Goal: Task Accomplishment & Management: Use online tool/utility

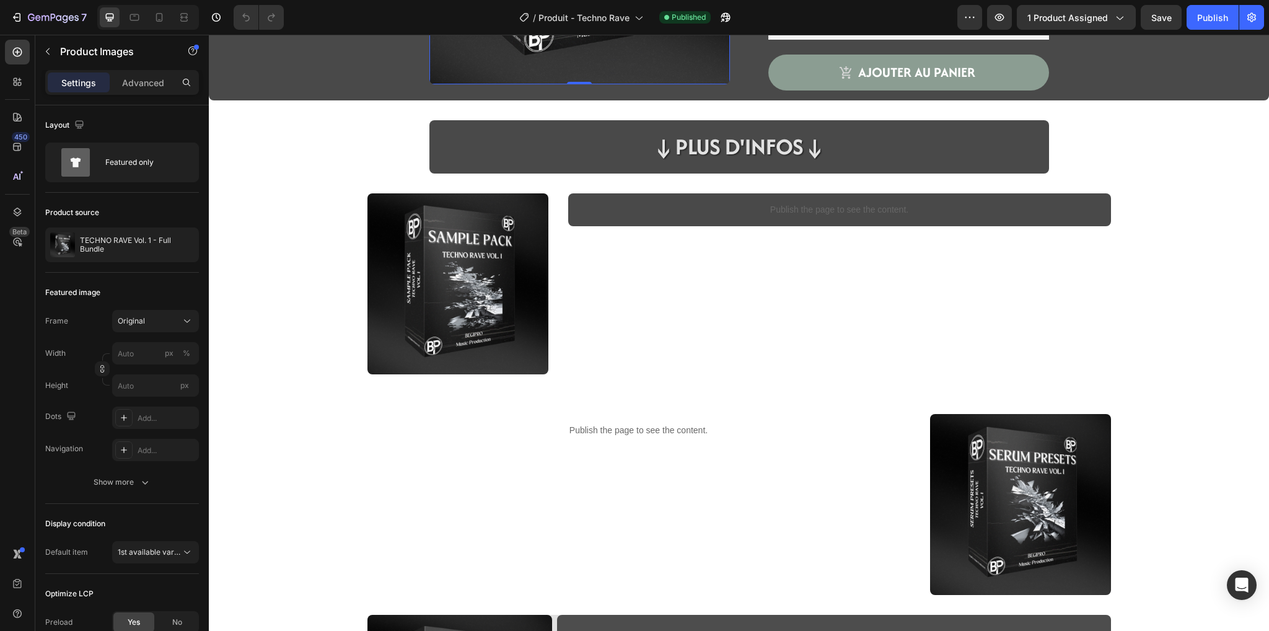
scroll to position [287, 0]
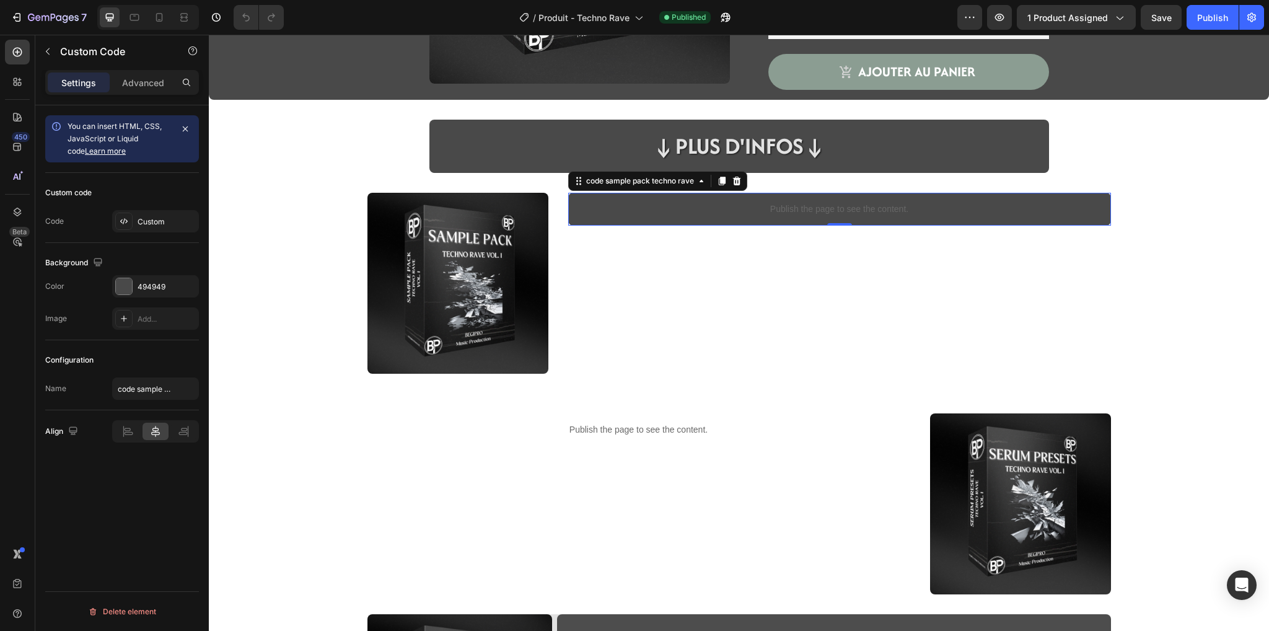
click at [695, 216] on div "Publish the page to see the content." at bounding box center [839, 209] width 543 height 33
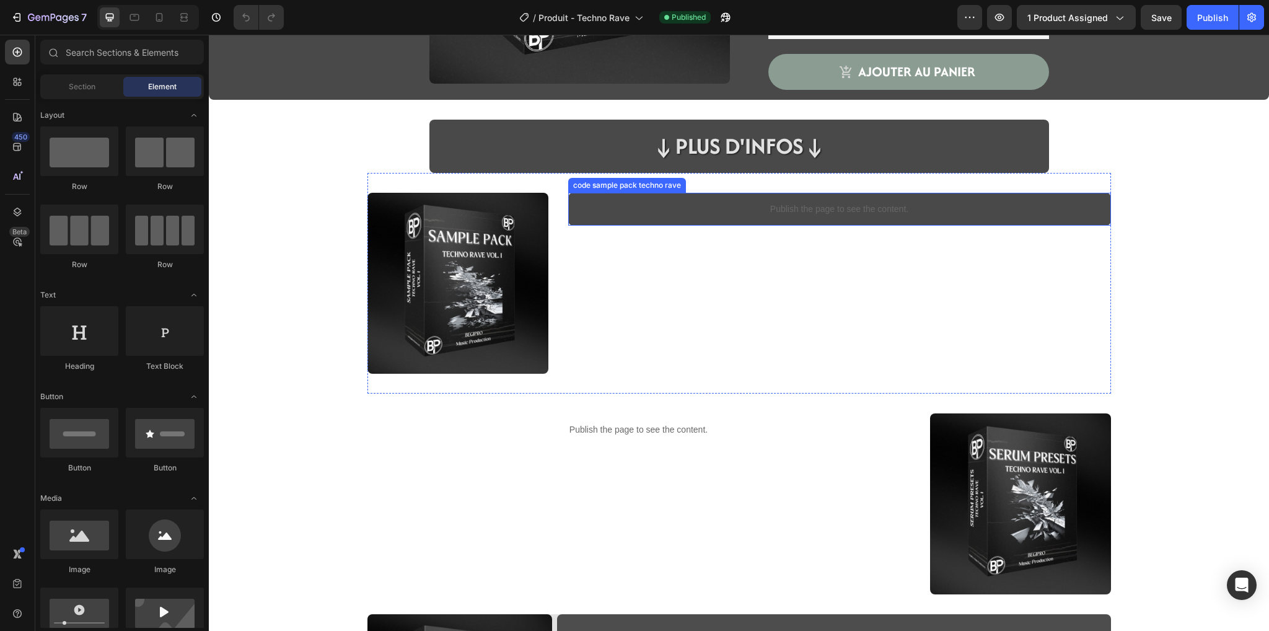
click at [637, 206] on p "Publish the page to see the content." at bounding box center [839, 209] width 543 height 13
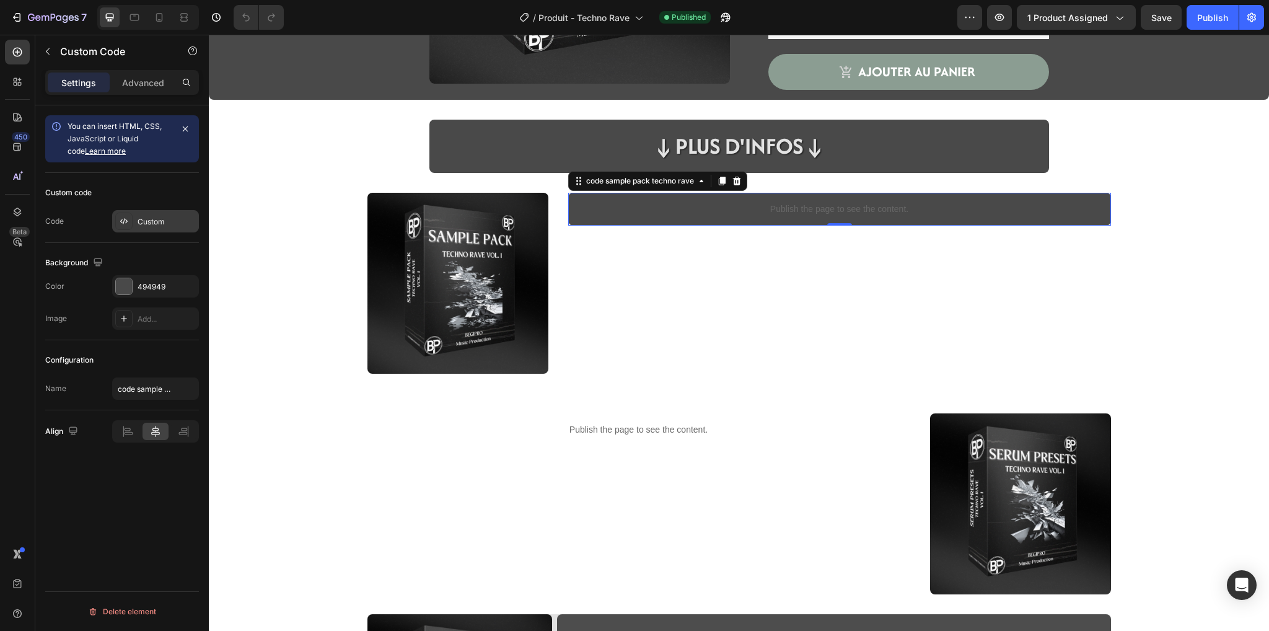
click at [164, 221] on div "Custom" at bounding box center [167, 221] width 58 height 11
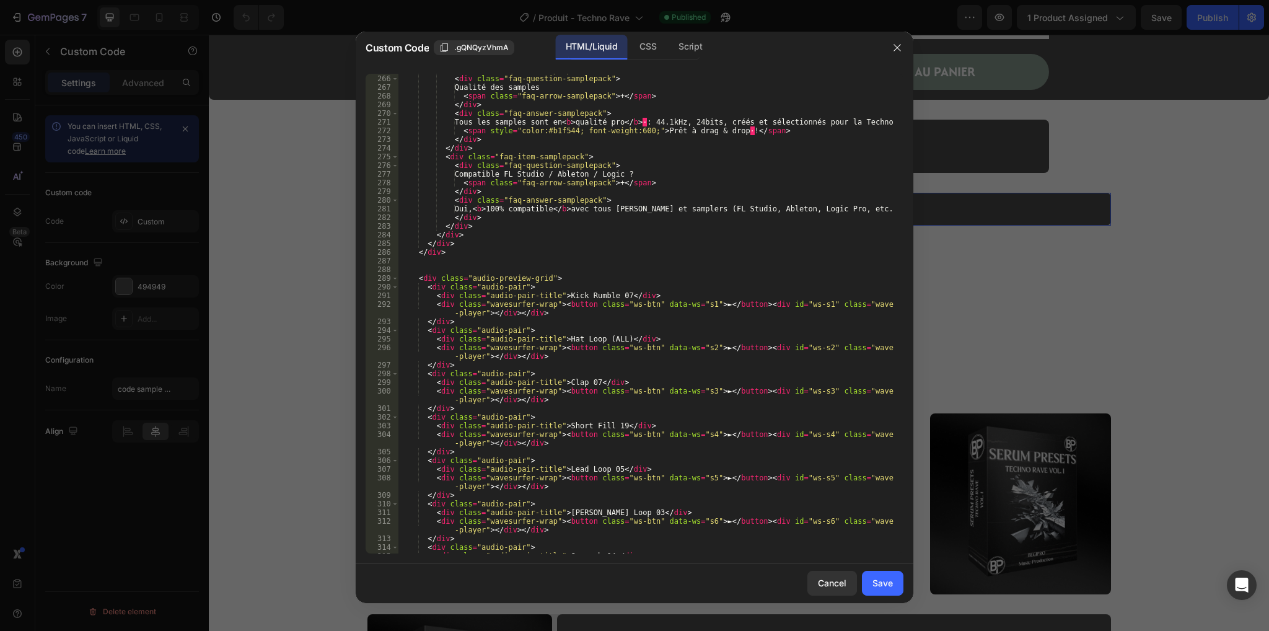
scroll to position [2345, 0]
drag, startPoint x: 608, startPoint y: 334, endPoint x: 596, endPoint y: 335, distance: 11.8
click at [596, 335] on div "< div class = "faq-question-samplepack" > Qualité des samples < span class = "f…" at bounding box center [646, 324] width 496 height 506
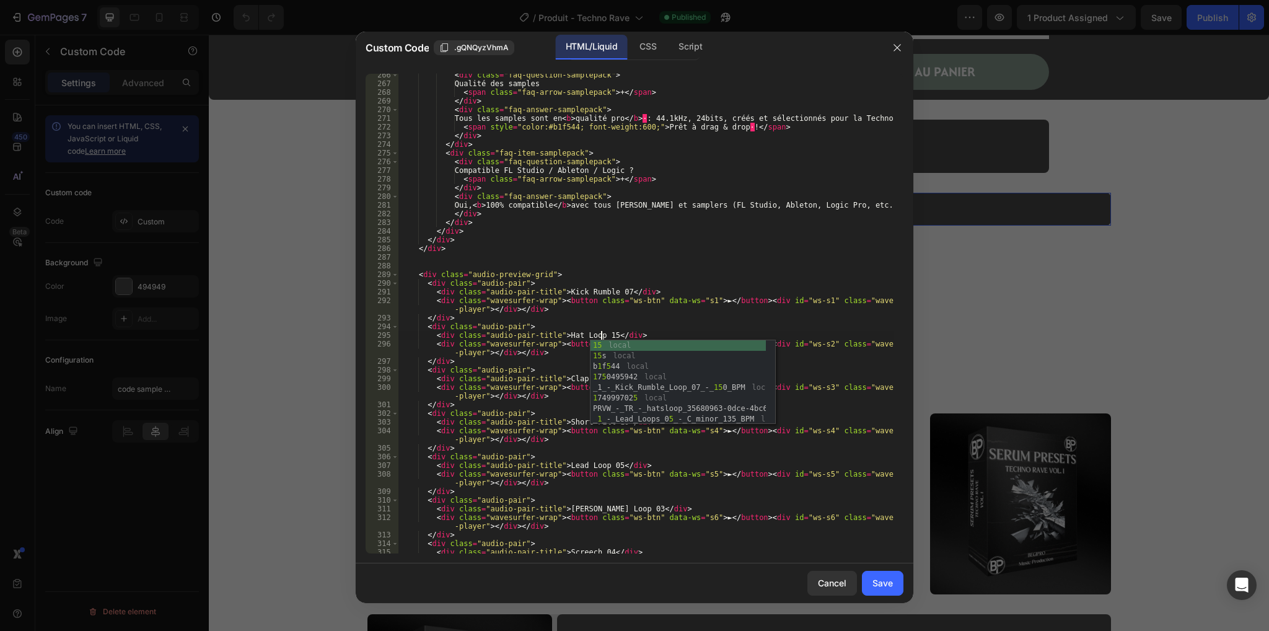
click at [563, 358] on div "< div class = "faq-question-samplepack" > Qualité des samples < span class = "f…" at bounding box center [646, 324] width 496 height 506
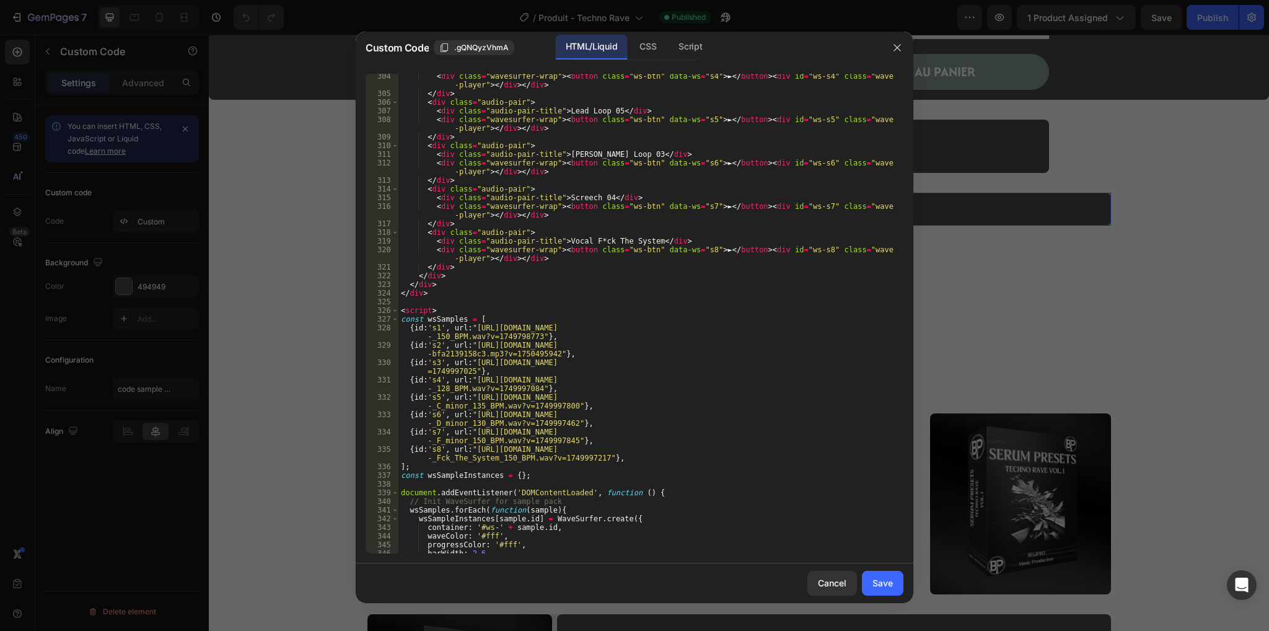
scroll to position [2700, 0]
drag, startPoint x: 471, startPoint y: 344, endPoint x: 546, endPoint y: 356, distance: 75.9
click at [546, 356] on div "< div class = "wavesurfer-wrap" > < button class = "ws-btn" data-ws = "s4" > ► …" at bounding box center [646, 324] width 496 height 506
paste textarea "BMP_-_Techno_Rave_Vol._1_-_Hatsloops_15_137_BPM.wav?v=1747925842"
type textarea "{id:'s2', url:"[URL][DOMAIN_NAME]"},"
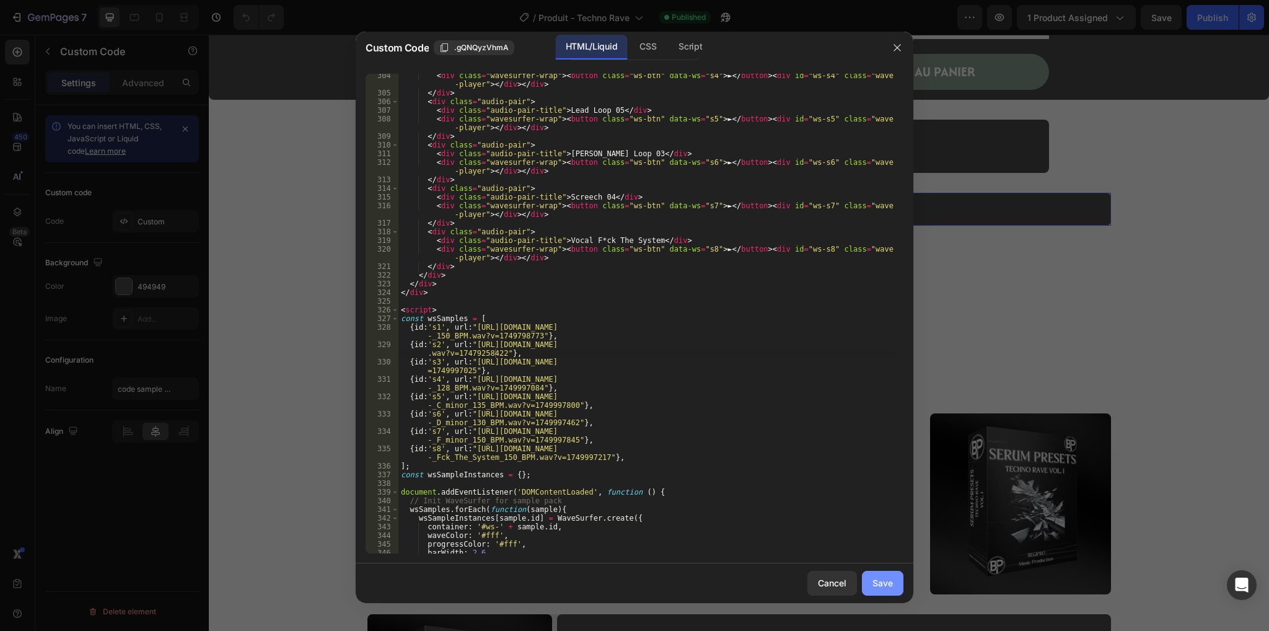
click at [880, 584] on div "Save" at bounding box center [882, 582] width 20 height 13
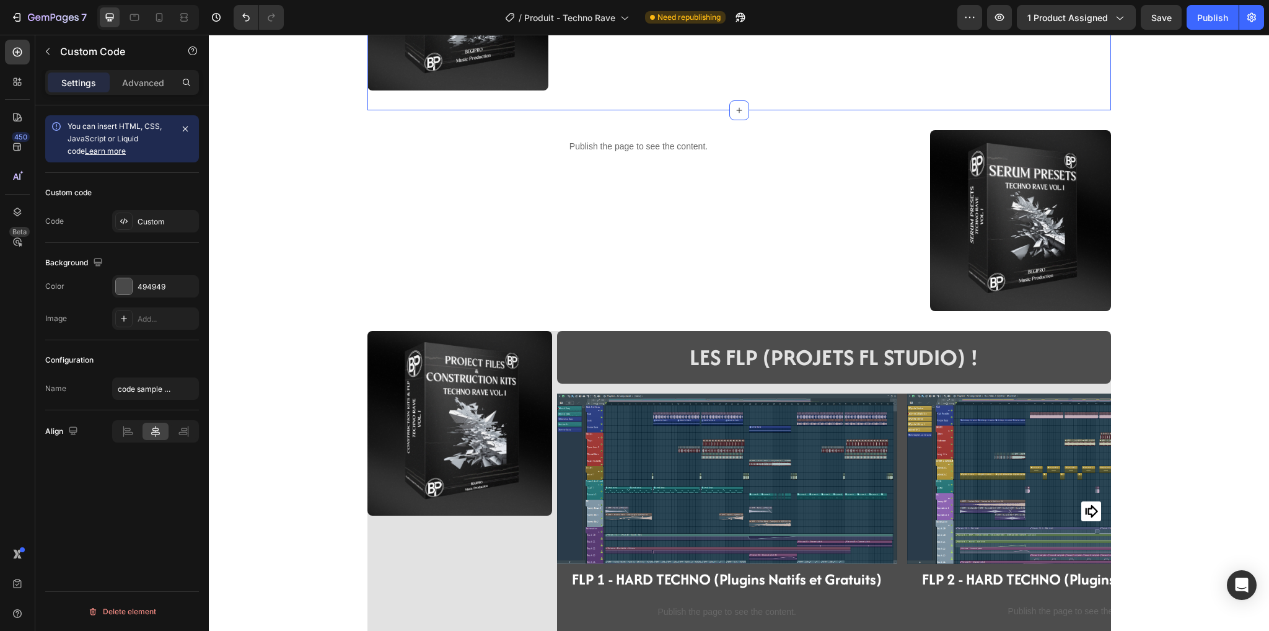
scroll to position [550, 0]
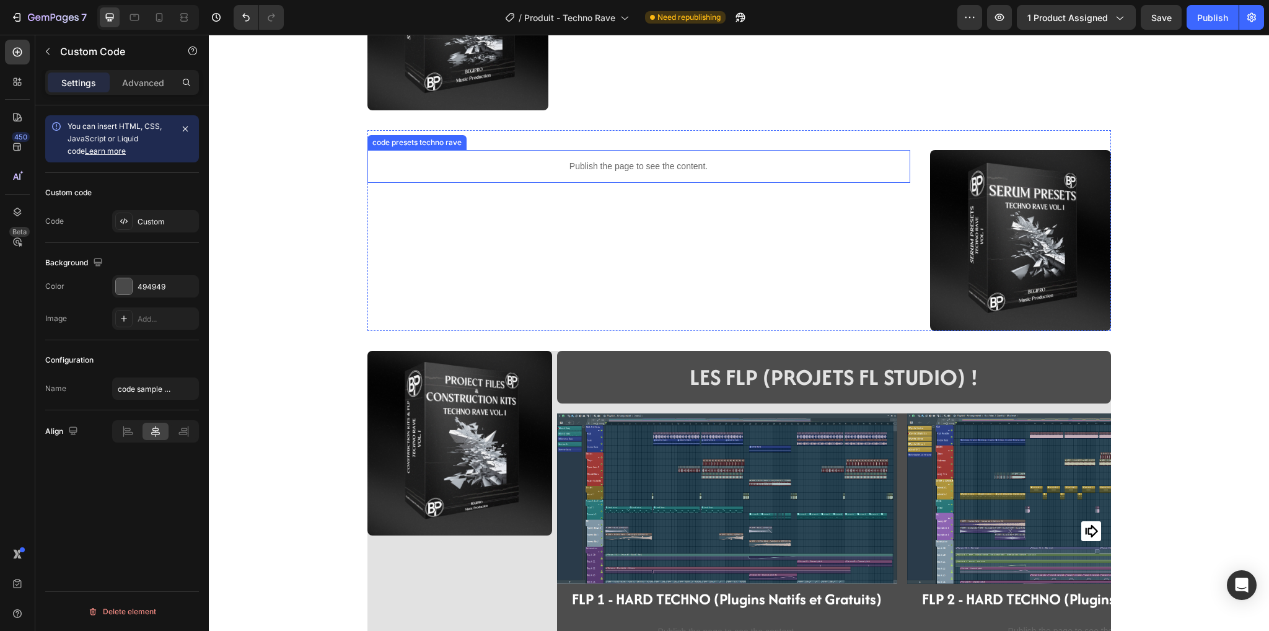
click at [631, 164] on p "Publish the page to see the content." at bounding box center [638, 166] width 543 height 13
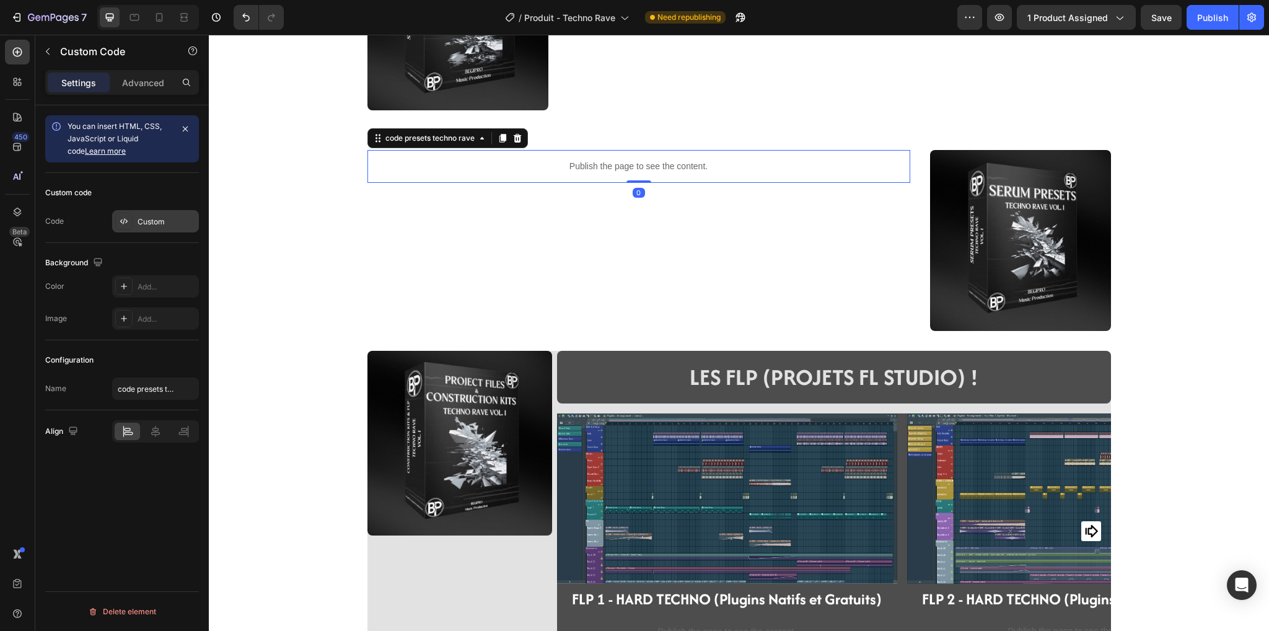
click at [150, 223] on div "Custom" at bounding box center [167, 221] width 58 height 11
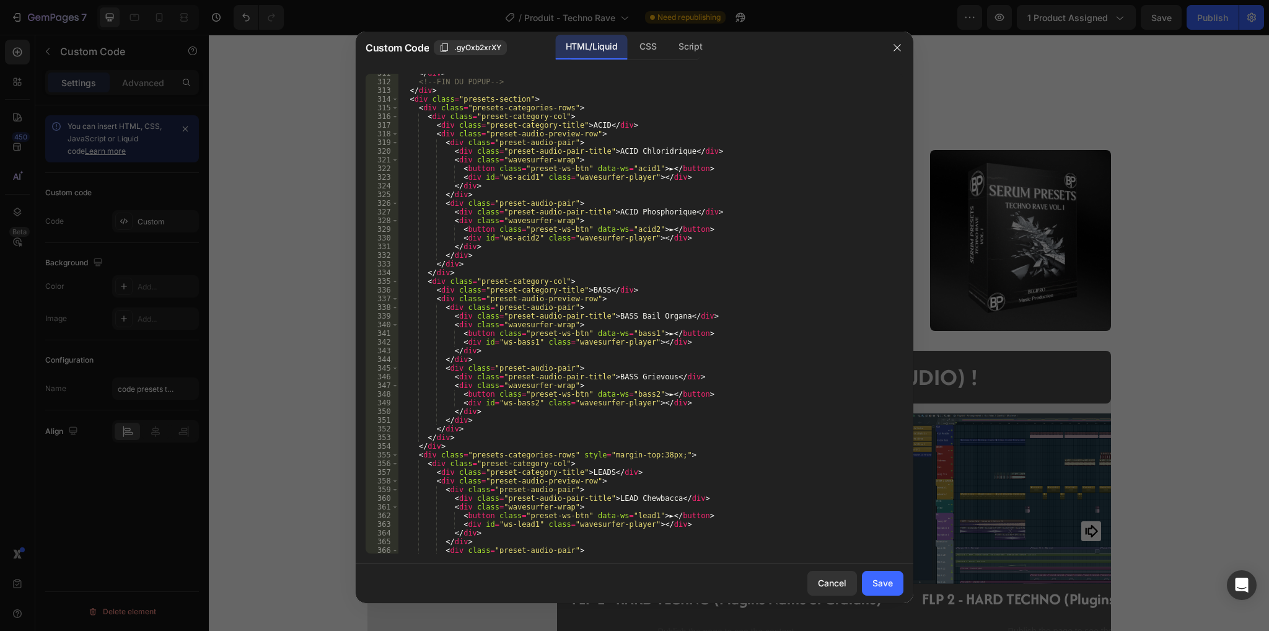
scroll to position [2703, 0]
drag, startPoint x: 667, startPoint y: 316, endPoint x: 622, endPoint y: 312, distance: 44.8
click at [622, 312] on div "</ div > <!-- FIN DU POPUP --> </ div > < div class = "presets-section" > < div…" at bounding box center [646, 317] width 496 height 497
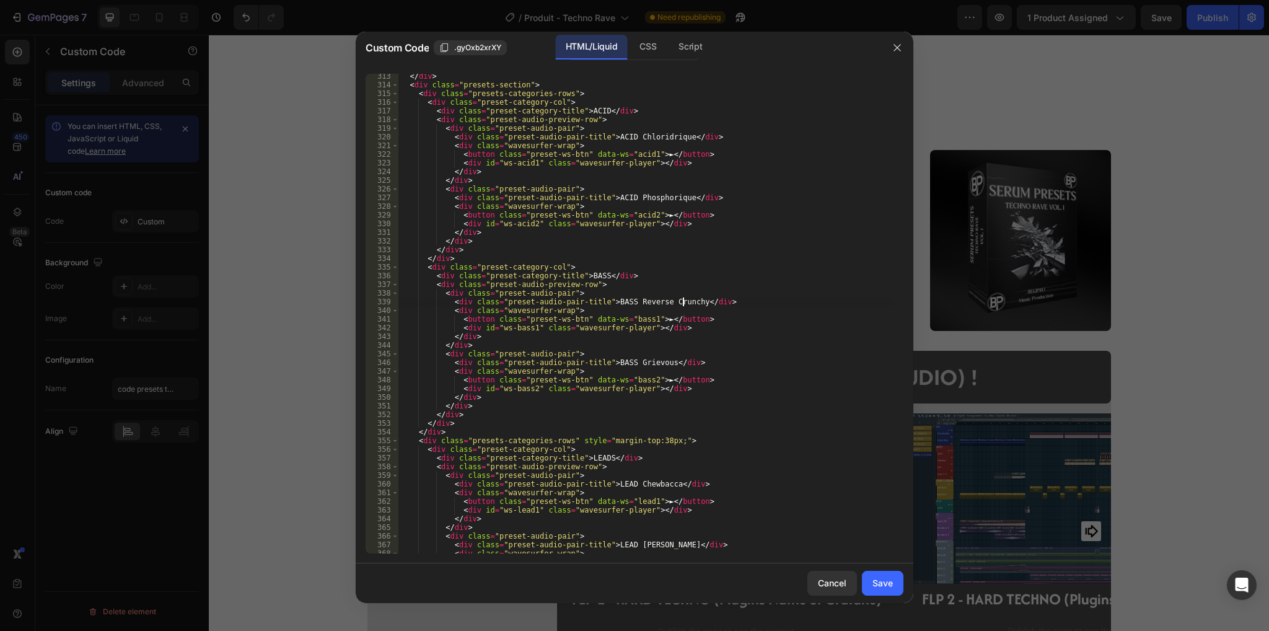
scroll to position [2718, 0]
drag, startPoint x: 654, startPoint y: 360, endPoint x: 621, endPoint y: 361, distance: 32.2
click at [621, 361] on div "</ div > < div class = "presets-section" > < div class = "presets-categories-ro…" at bounding box center [646, 319] width 496 height 497
click at [721, 411] on div "</ div > < div class = "presets-section" > < div class = "presets-categories-ro…" at bounding box center [646, 319] width 496 height 497
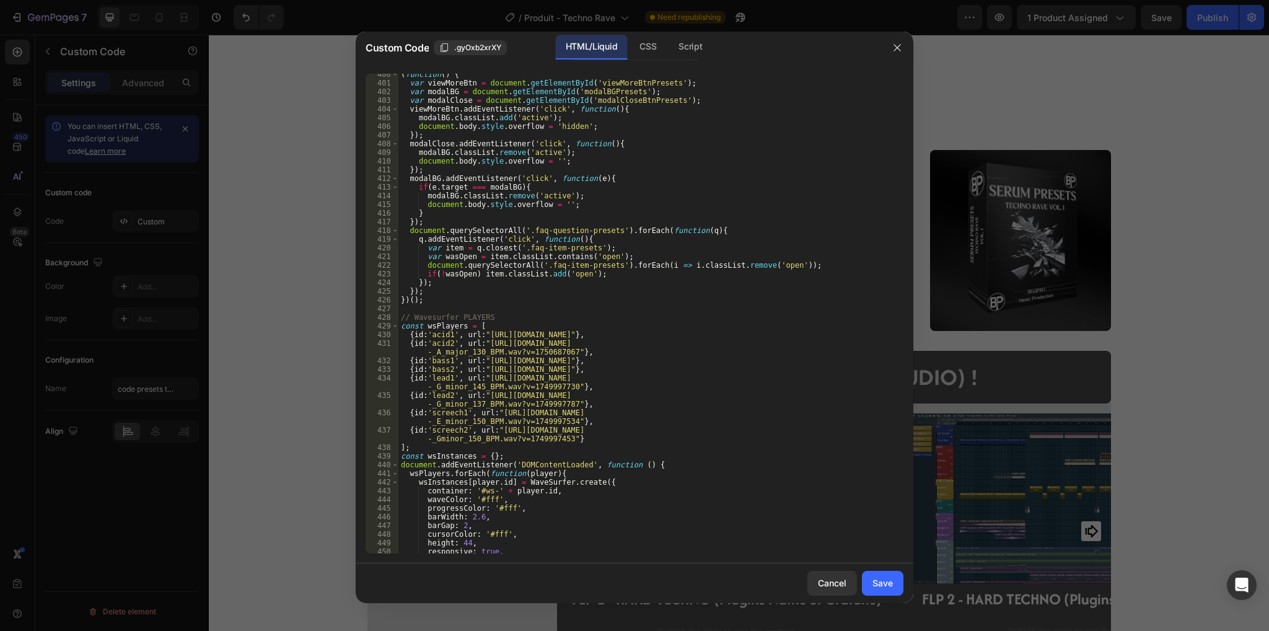
scroll to position [3473, 0]
drag, startPoint x: 481, startPoint y: 369, endPoint x: 850, endPoint y: 369, distance: 368.7
click at [850, 369] on div "( function ( ) { var viewMoreBtn = document . getElementById ( 'viewMoreBtnPres…" at bounding box center [646, 318] width 496 height 497
paste textarea "reverse_crunchy_TR.wav?v=1756349088"
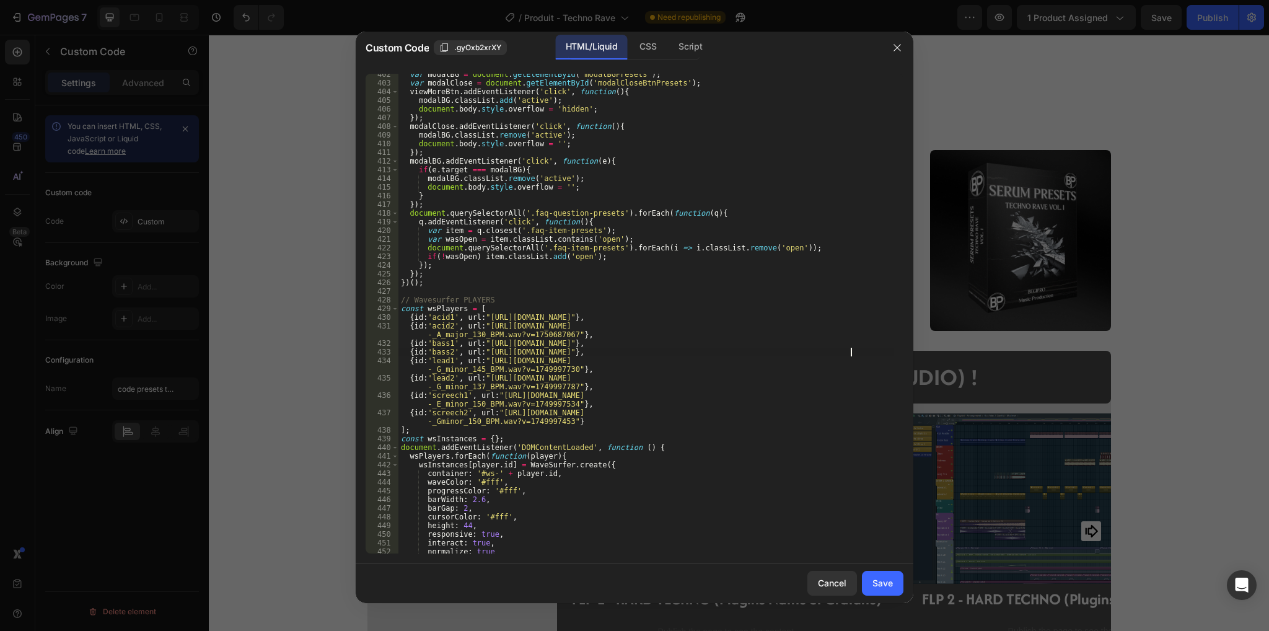
scroll to position [3532, 0]
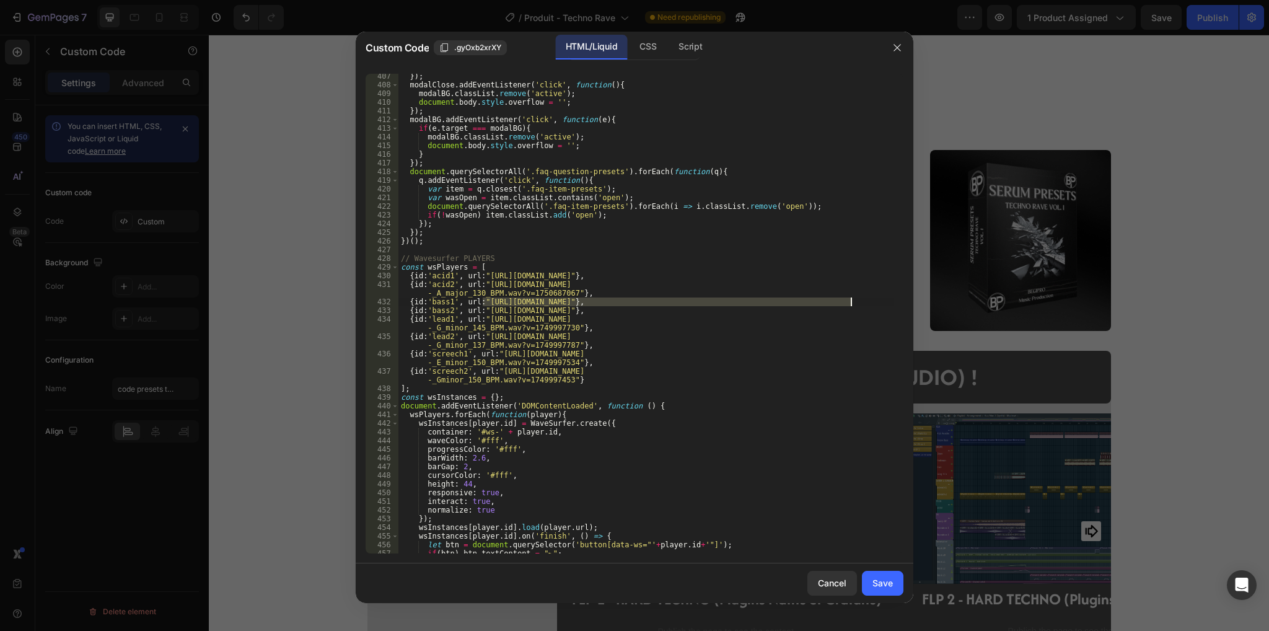
drag, startPoint x: 482, startPoint y: 303, endPoint x: 849, endPoint y: 303, distance: 367.4
click at [849, 303] on div "}) ; modalClose . addEventListener ( 'click' , function ( ) { modalBG . classLi…" at bounding box center [646, 320] width 496 height 497
paste textarea "reverse_crunchy_TR.wav?v=1756349088"
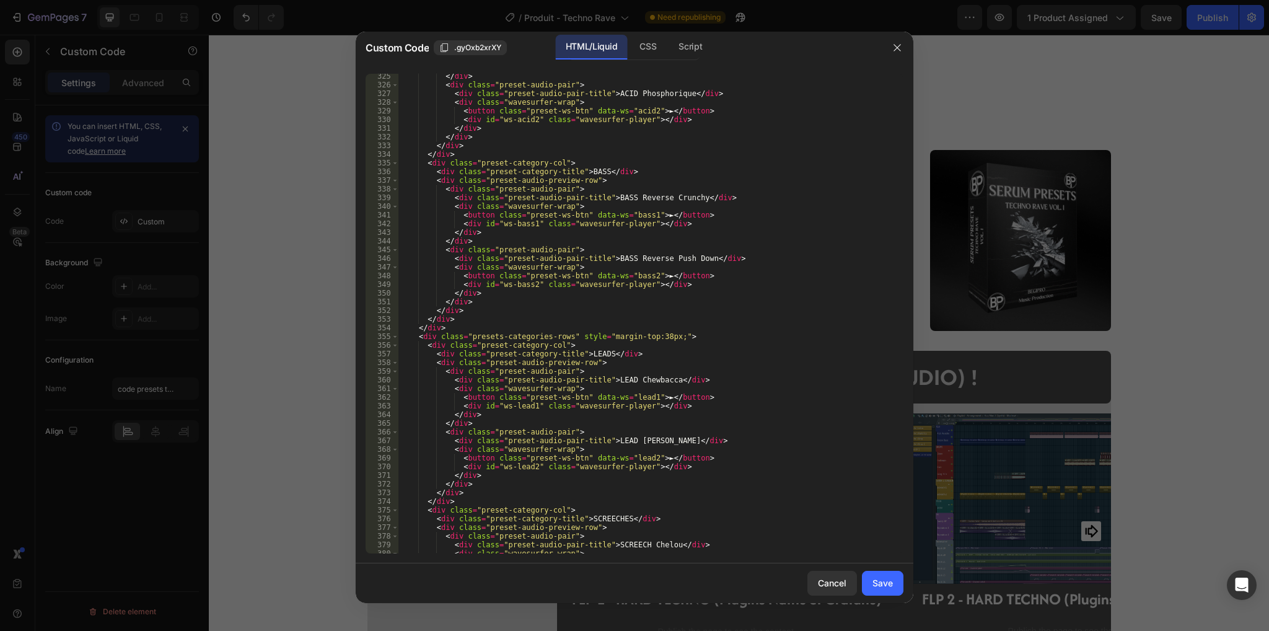
click at [613, 298] on div "</ div > < div class = "preset-audio-pair" > < div class = "preset-audio-pair-t…" at bounding box center [646, 320] width 496 height 497
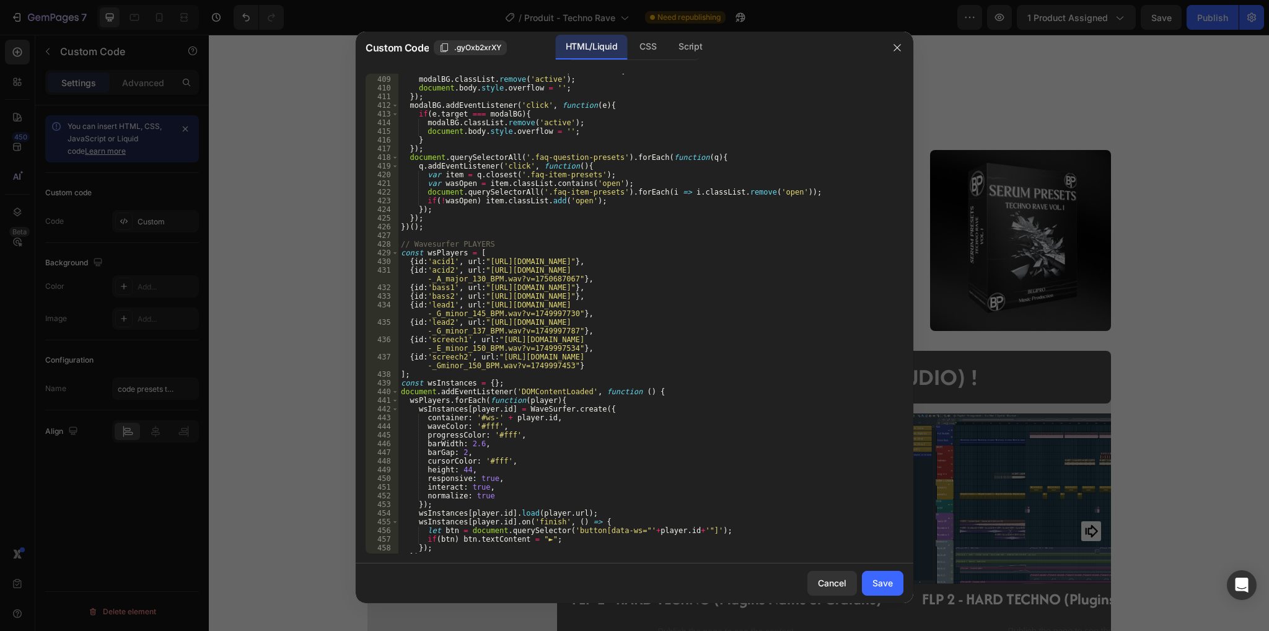
scroll to position [3625, 0]
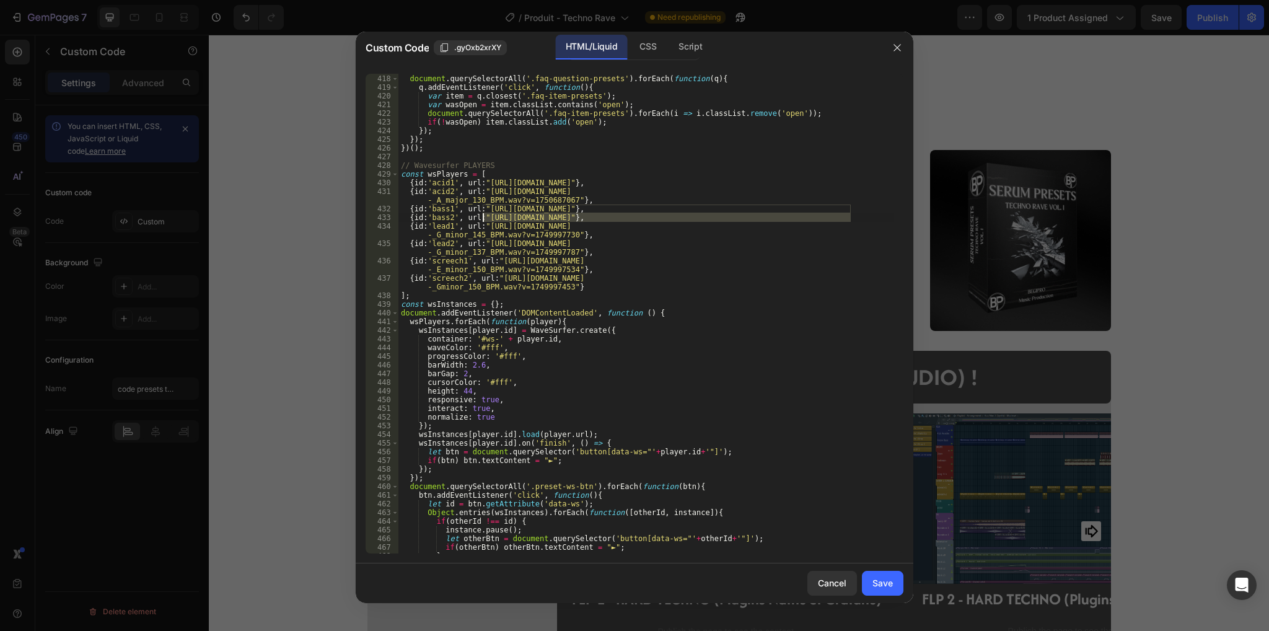
drag, startPoint x: 849, startPoint y: 217, endPoint x: 483, endPoint y: 217, distance: 366.2
click at [483, 217] on div "}) ; document . querySelectorAll ( '.faq-question-presets' ) . forEach ( functi…" at bounding box center [646, 314] width 496 height 497
paste textarea "push_down"
type textarea "{id:'bass2', url:"[URL][DOMAIN_NAME]"},"
click at [877, 584] on div "Save" at bounding box center [882, 582] width 20 height 13
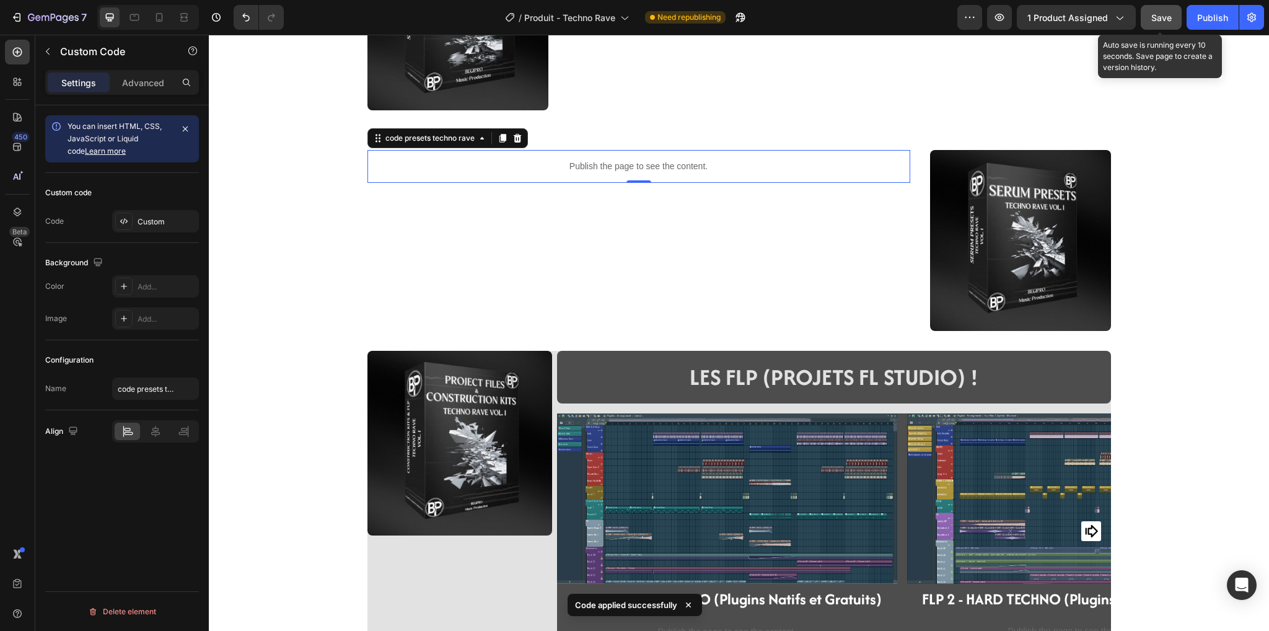
click at [1162, 15] on span "Save" at bounding box center [1161, 17] width 20 height 11
click at [1224, 15] on div "Publish" at bounding box center [1212, 17] width 31 height 13
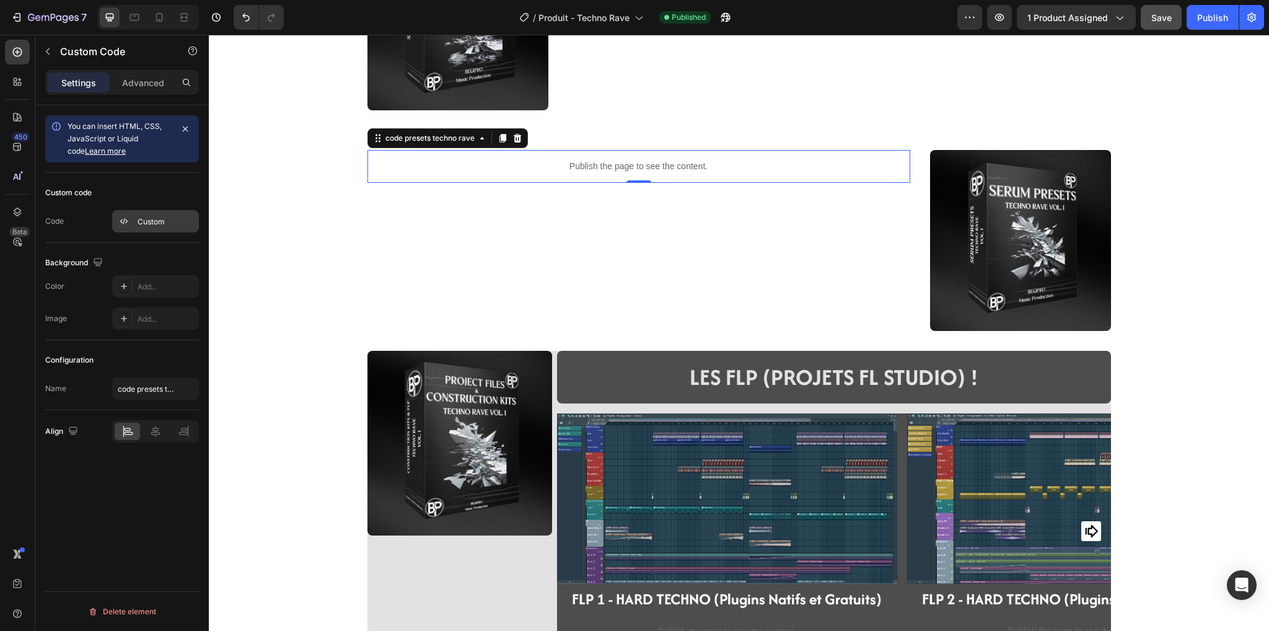
click at [161, 222] on div "Custom" at bounding box center [167, 221] width 58 height 11
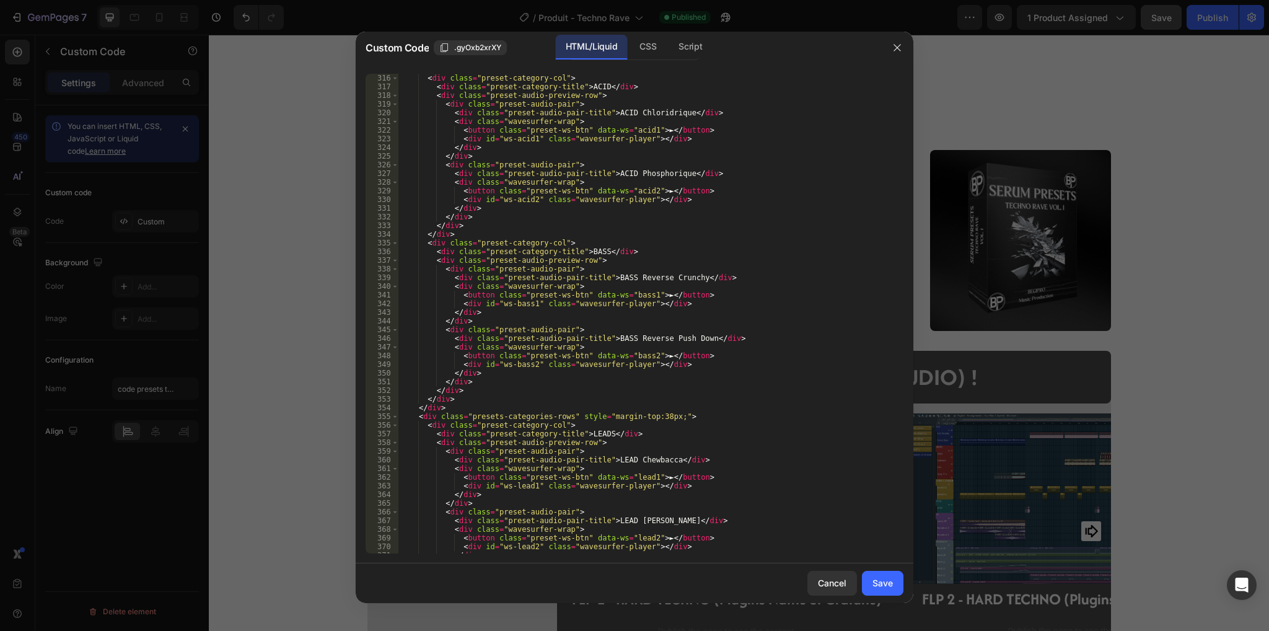
scroll to position [2743, 0]
drag, startPoint x: 621, startPoint y: 335, endPoint x: 690, endPoint y: 340, distance: 69.5
click at [690, 340] on div "< div class = "preset-category-col" > < div class = "preset-category-title" > A…" at bounding box center [646, 320] width 496 height 497
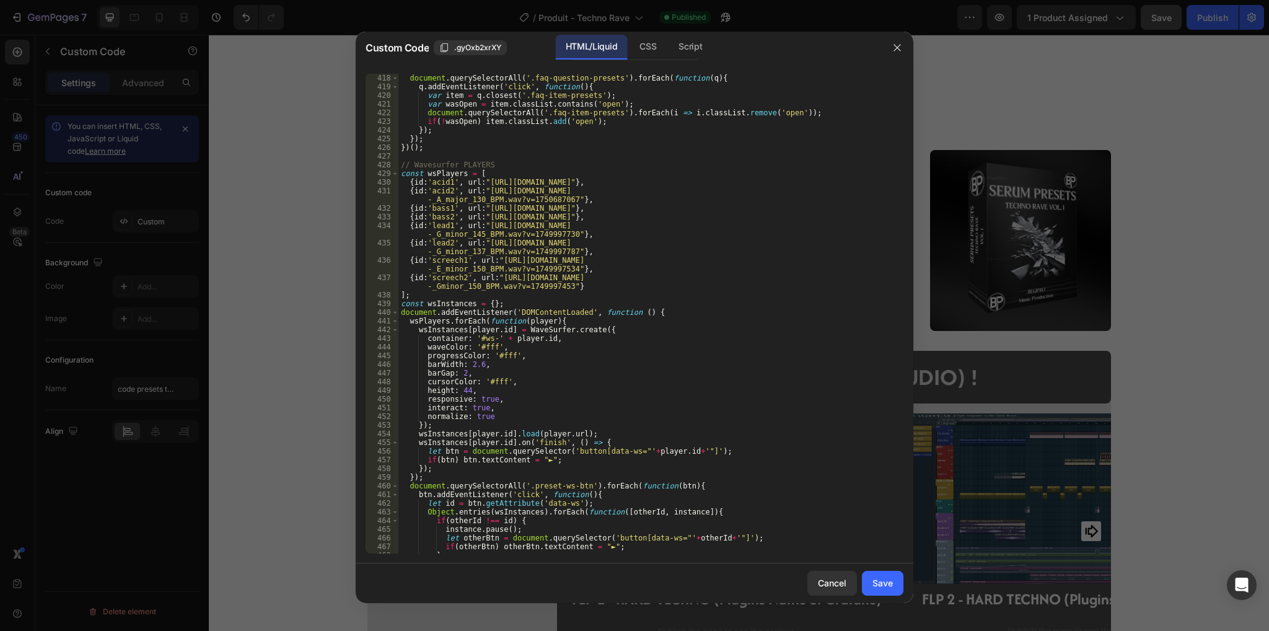
scroll to position [3626, 0]
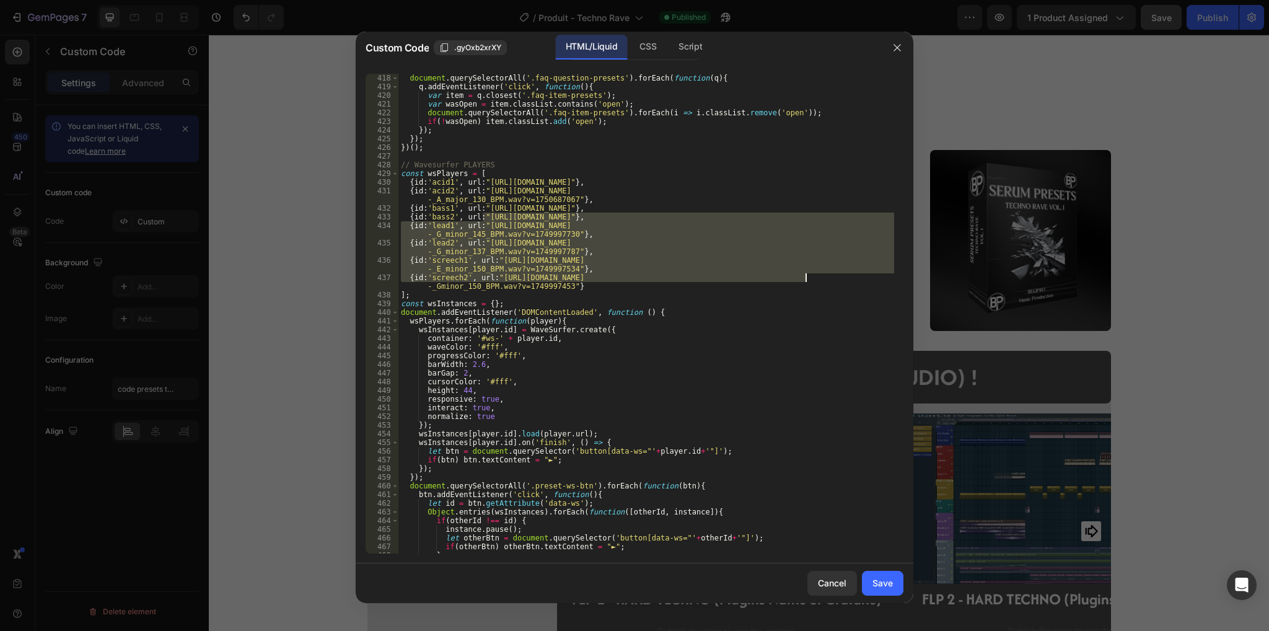
drag, startPoint x: 481, startPoint y: 216, endPoint x: 805, endPoint y: 286, distance: 330.8
click at [805, 286] on div "}) ; document . querySelectorAll ( '.faq-question-presets' ) . forEach ( functi…" at bounding box center [646, 313] width 496 height 497
click at [486, 211] on div "}) ; document . querySelectorAll ( '.faq-question-presets' ) . forEach ( functi…" at bounding box center [646, 313] width 496 height 497
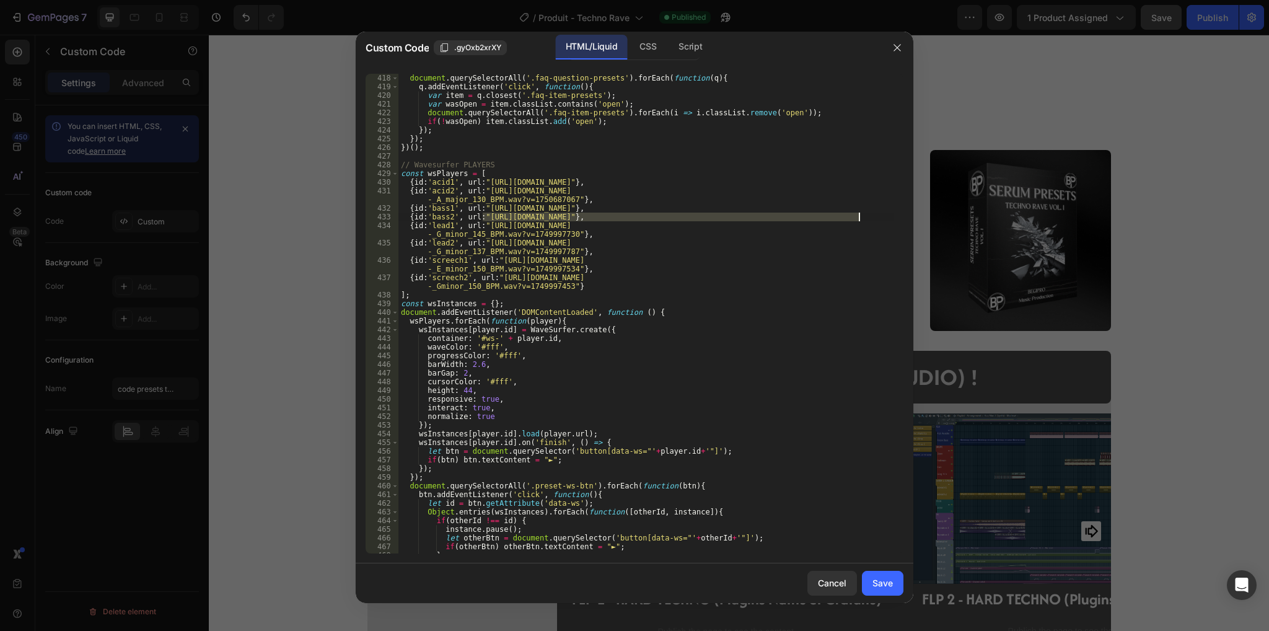
drag, startPoint x: 482, startPoint y: 216, endPoint x: 858, endPoint y: 217, distance: 375.5
click at [858, 217] on div "}) ; document . querySelectorAll ( '.faq-question-presets' ) . forEach ( functi…" at bounding box center [646, 313] width 496 height 497
paste textarea "Psy_tougoudou_TR.wav?v=1756349352"
type textarea "{id:'bass2', url:"[URL][DOMAIN_NAME]"},"
click at [882, 585] on div "Save" at bounding box center [882, 582] width 20 height 13
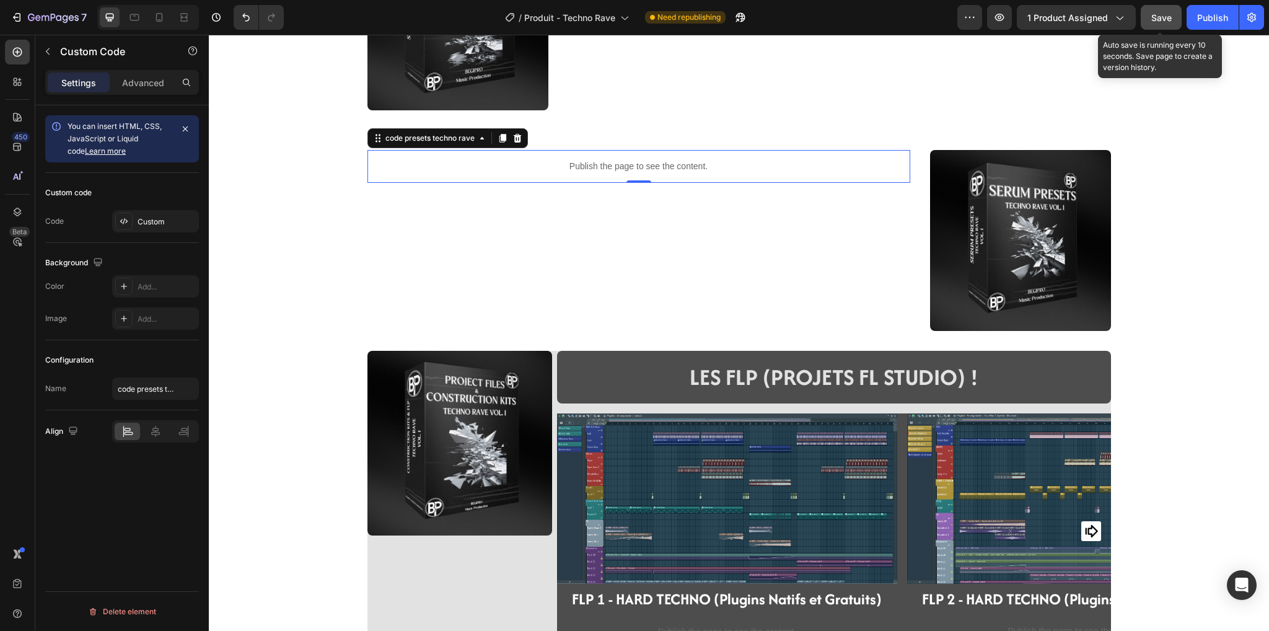
click at [1149, 22] on button "Save" at bounding box center [1161, 17] width 41 height 25
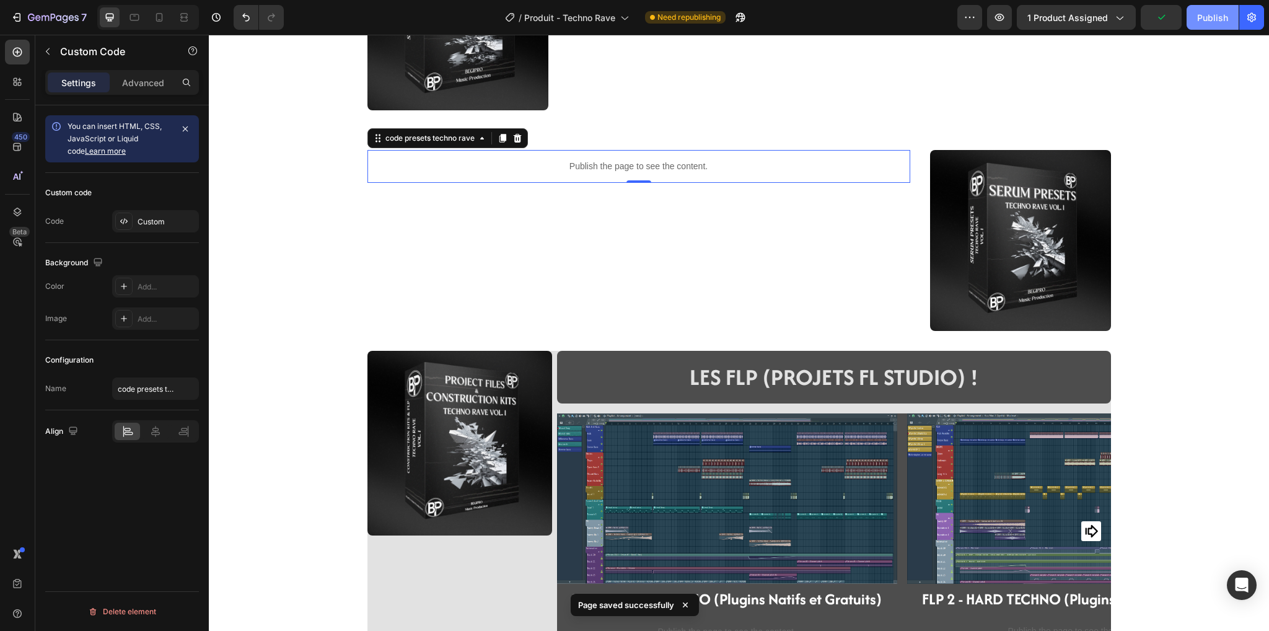
click at [1234, 19] on button "Publish" at bounding box center [1213, 17] width 52 height 25
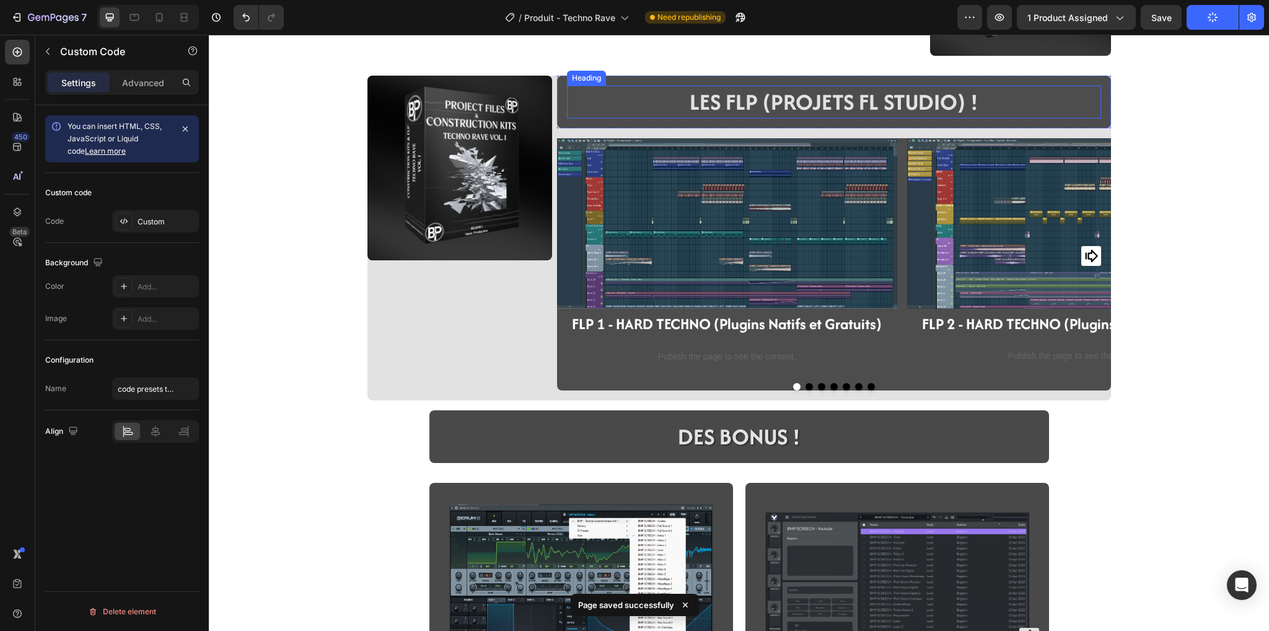
scroll to position [825, 0]
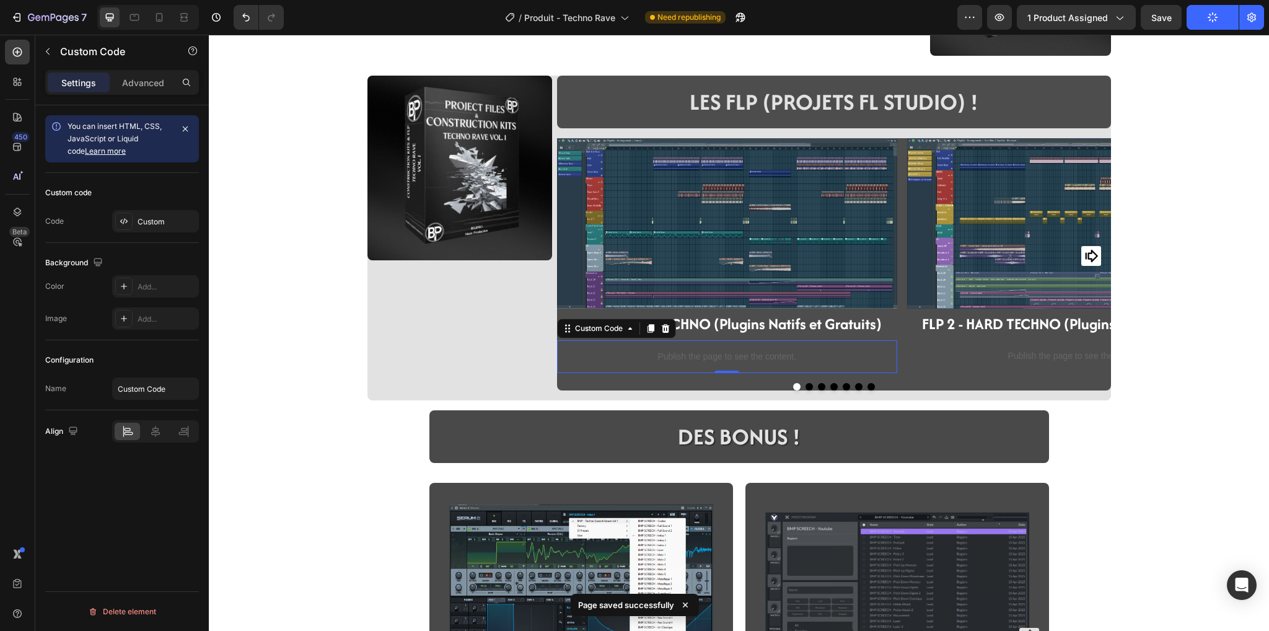
click at [691, 360] on p "Publish the page to see the content." at bounding box center [727, 356] width 340 height 13
click at [166, 221] on div "Custom" at bounding box center [167, 221] width 58 height 11
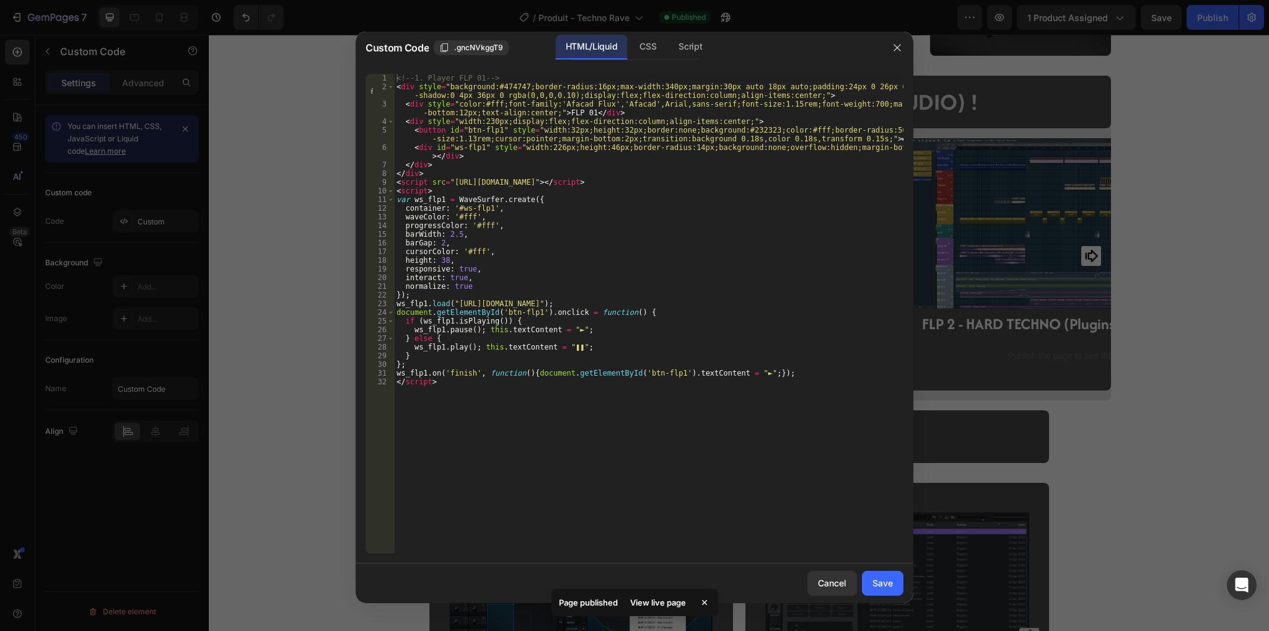
click at [512, 373] on div "<!-- 1. Player FLP 01 --> < div style = "background:#474747;border-radius:16px;…" at bounding box center [648, 322] width 509 height 497
type textarea "ws_flp1.on('finish', function(){document.getElementById('btn-flp1').textContent…"
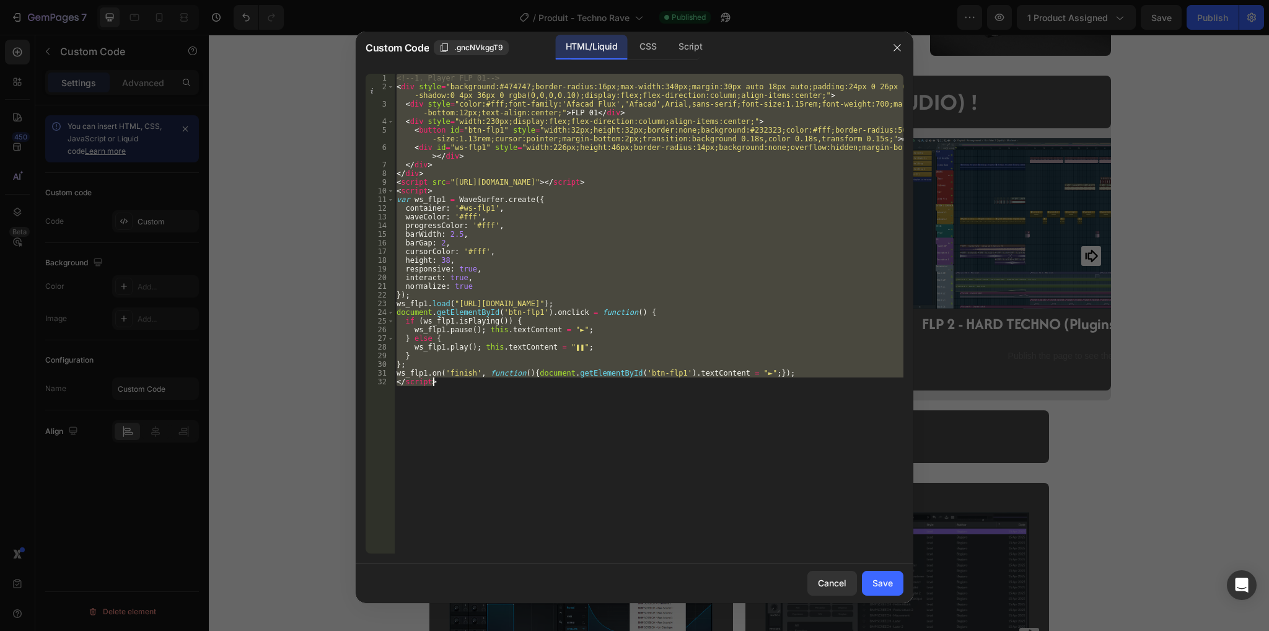
paste textarea
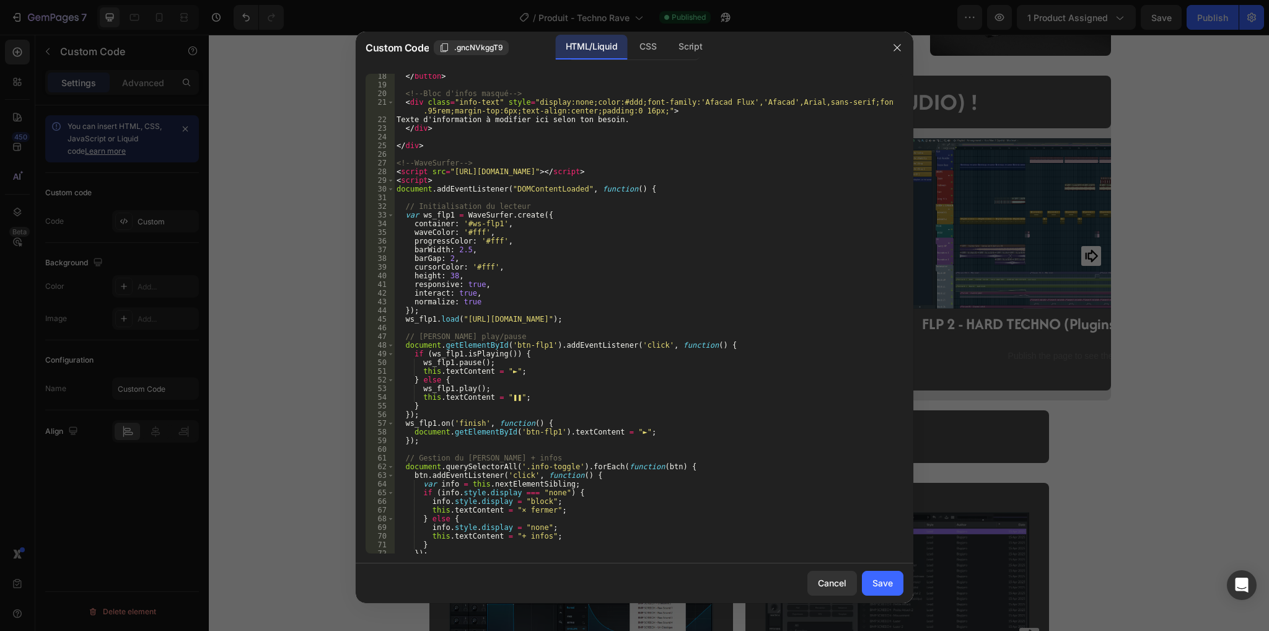
scroll to position [249, 0]
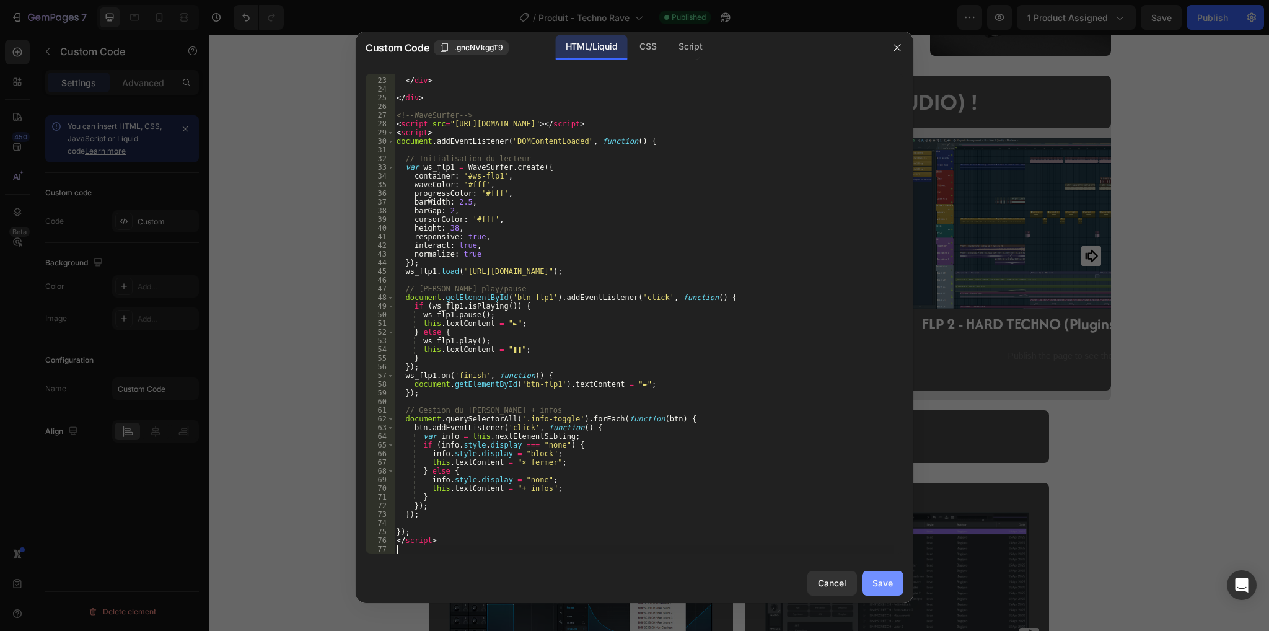
click at [877, 586] on div "Save" at bounding box center [882, 582] width 20 height 13
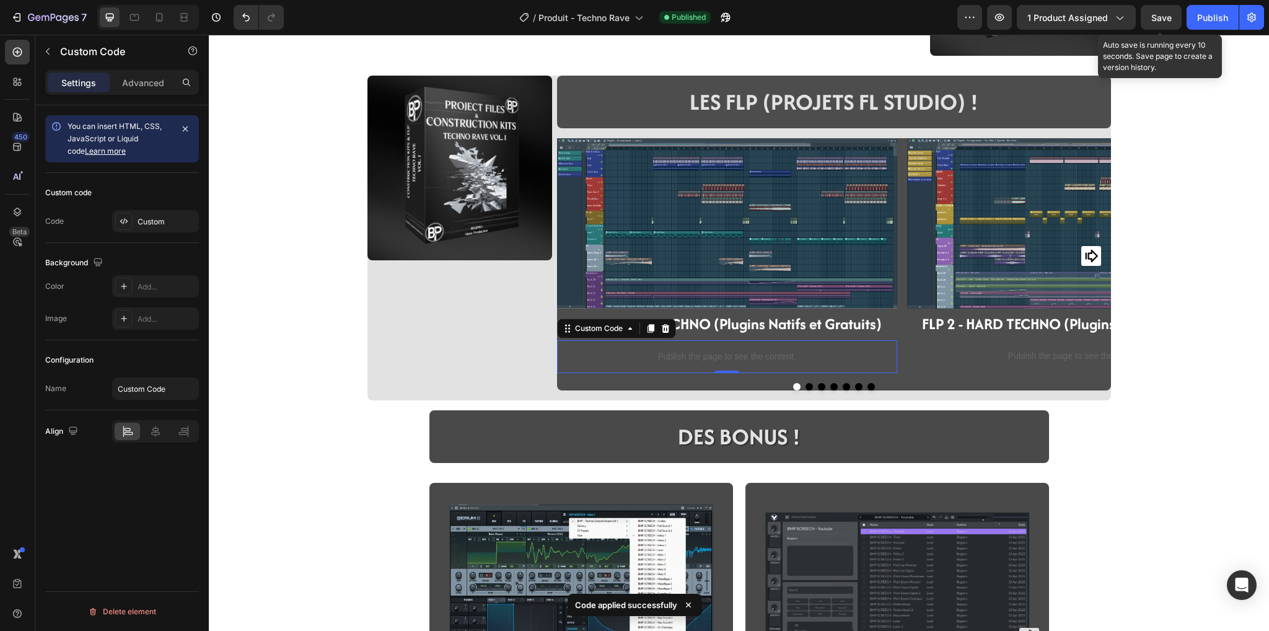
click at [1165, 12] on span "Save" at bounding box center [1161, 17] width 20 height 11
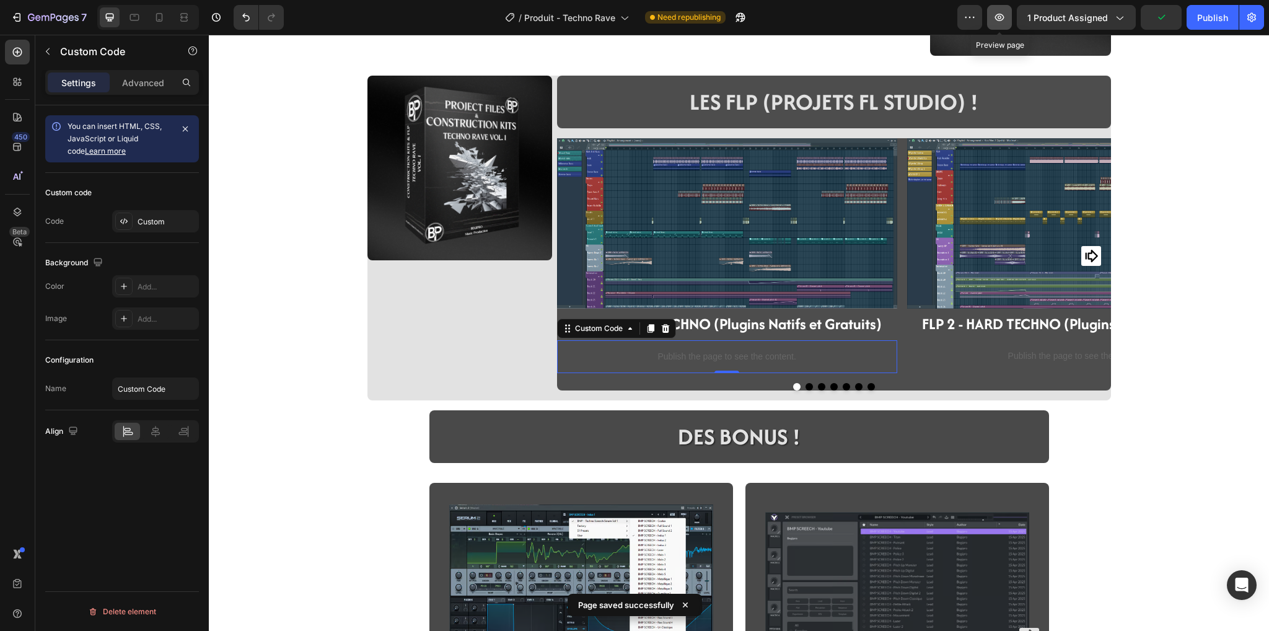
click at [999, 18] on icon "button" at bounding box center [999, 17] width 12 height 12
click at [143, 230] on div "Custom" at bounding box center [155, 221] width 87 height 22
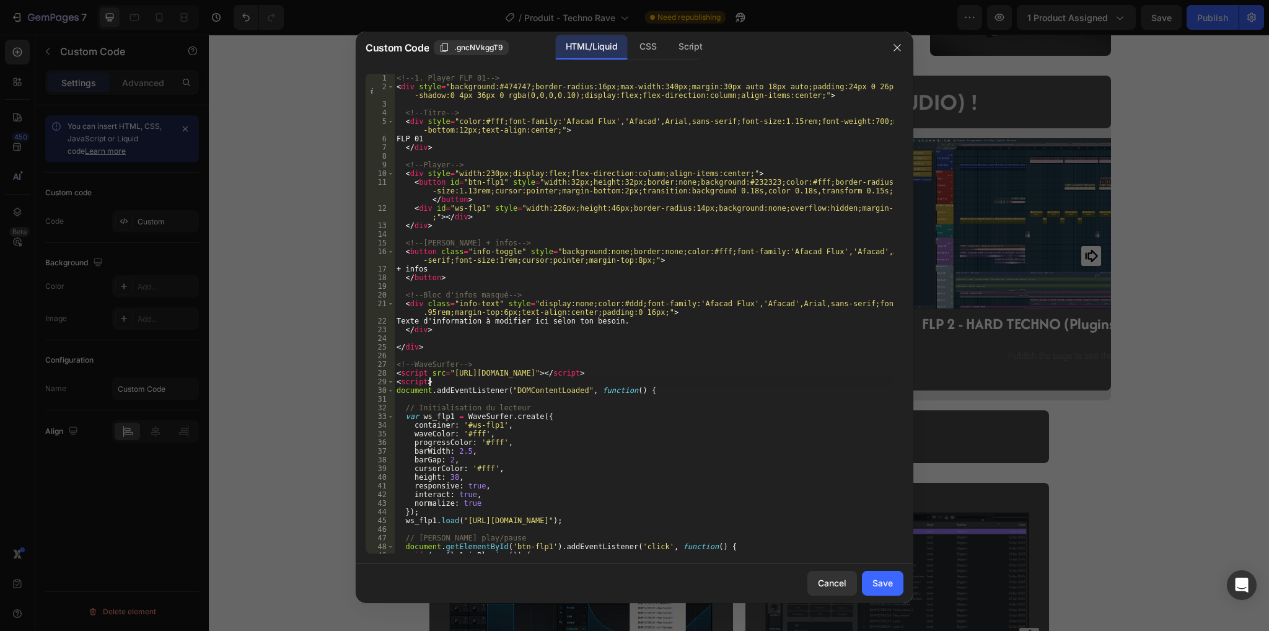
click at [603, 379] on div "<!-- 1. Player FLP 01 --> < div style = "background:#474747;border-radius:16px;…" at bounding box center [644, 322] width 500 height 497
type textarea "</script>"
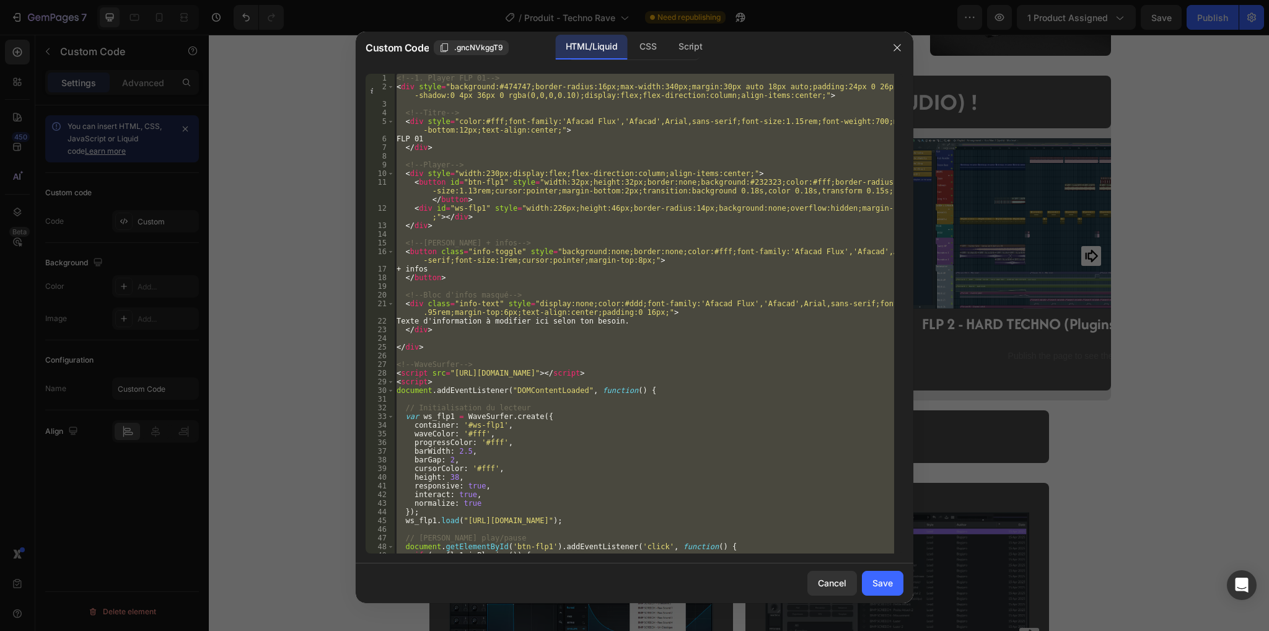
paste textarea
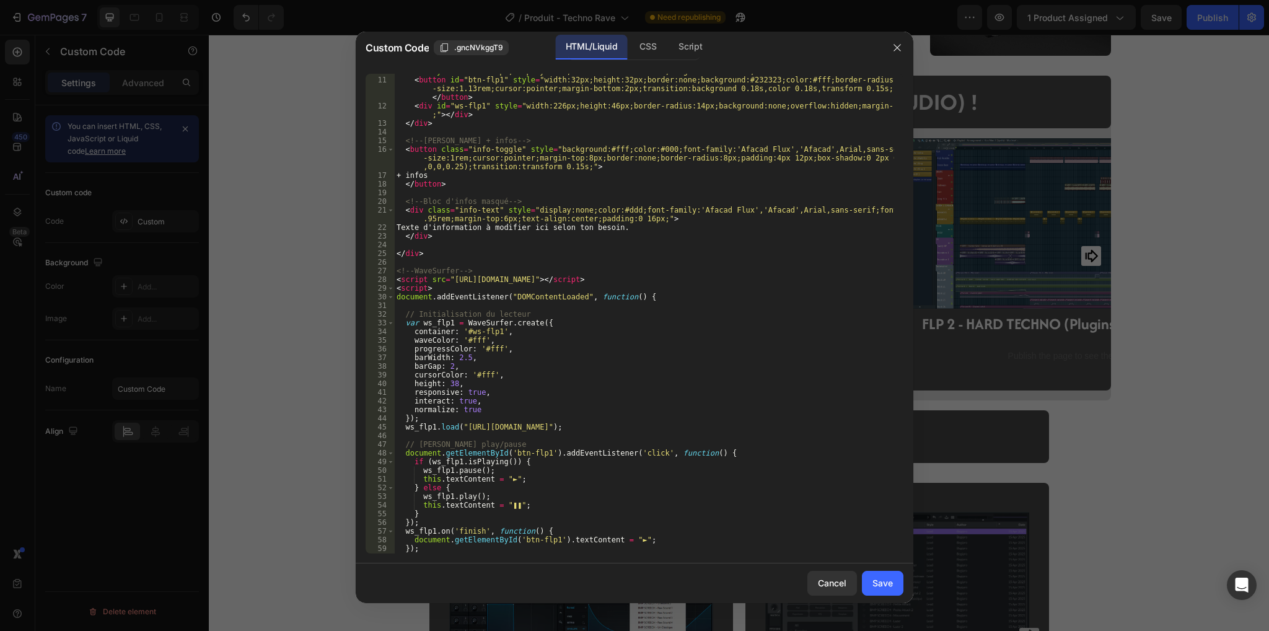
scroll to position [94, 0]
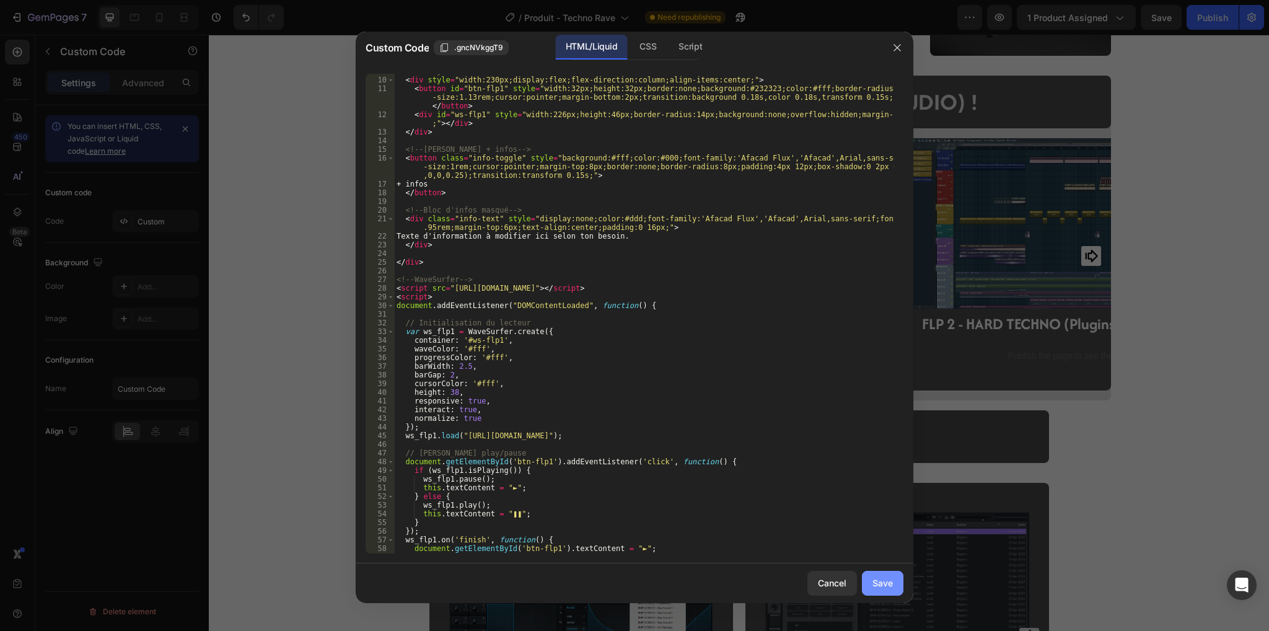
click at [880, 580] on div "Save" at bounding box center [882, 582] width 20 height 13
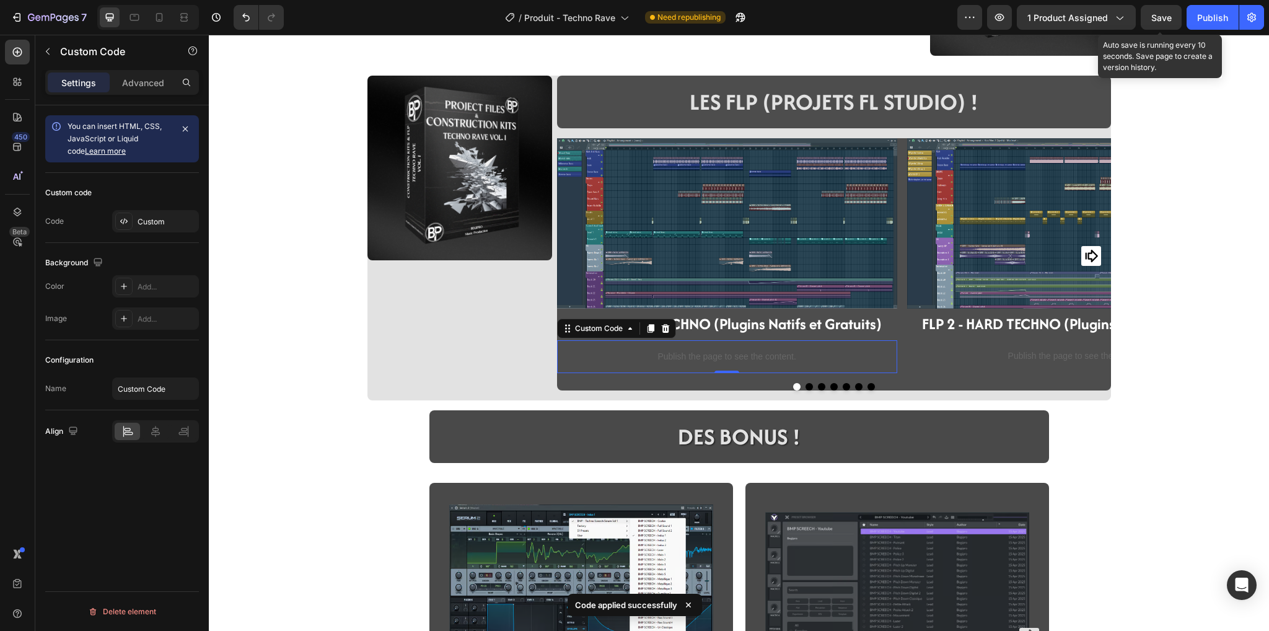
click at [1156, 22] on span "Save" at bounding box center [1161, 17] width 20 height 11
click at [1003, 13] on icon "button" at bounding box center [999, 17] width 12 height 12
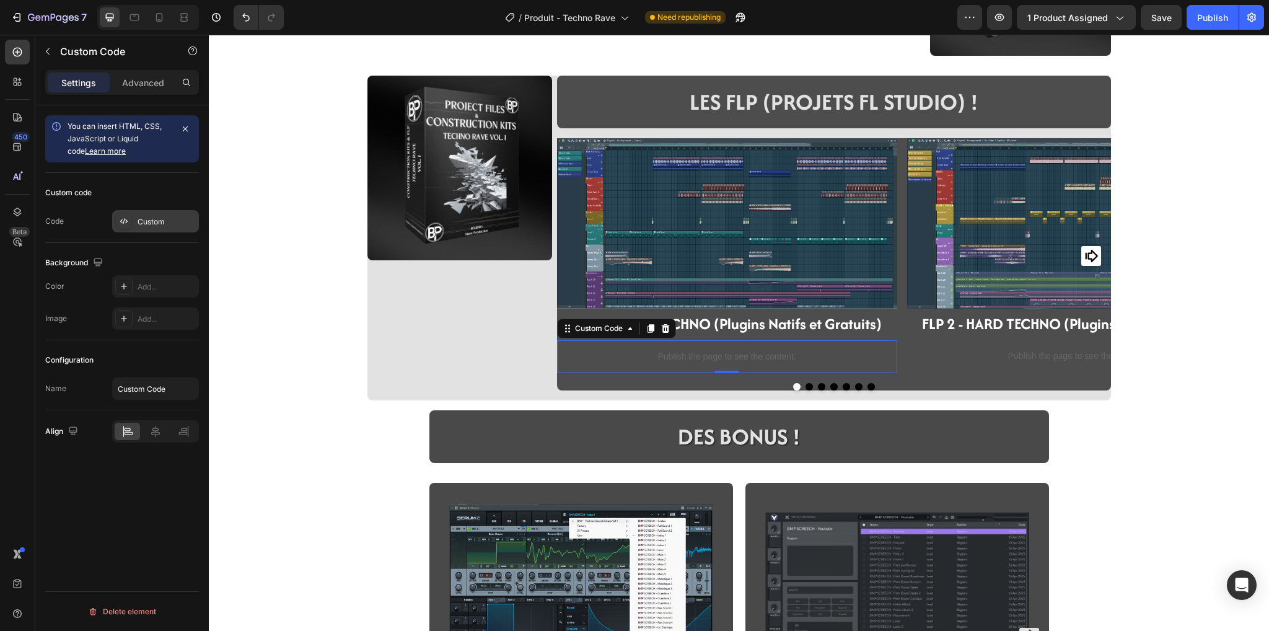
click at [141, 219] on div "Custom" at bounding box center [167, 221] width 58 height 11
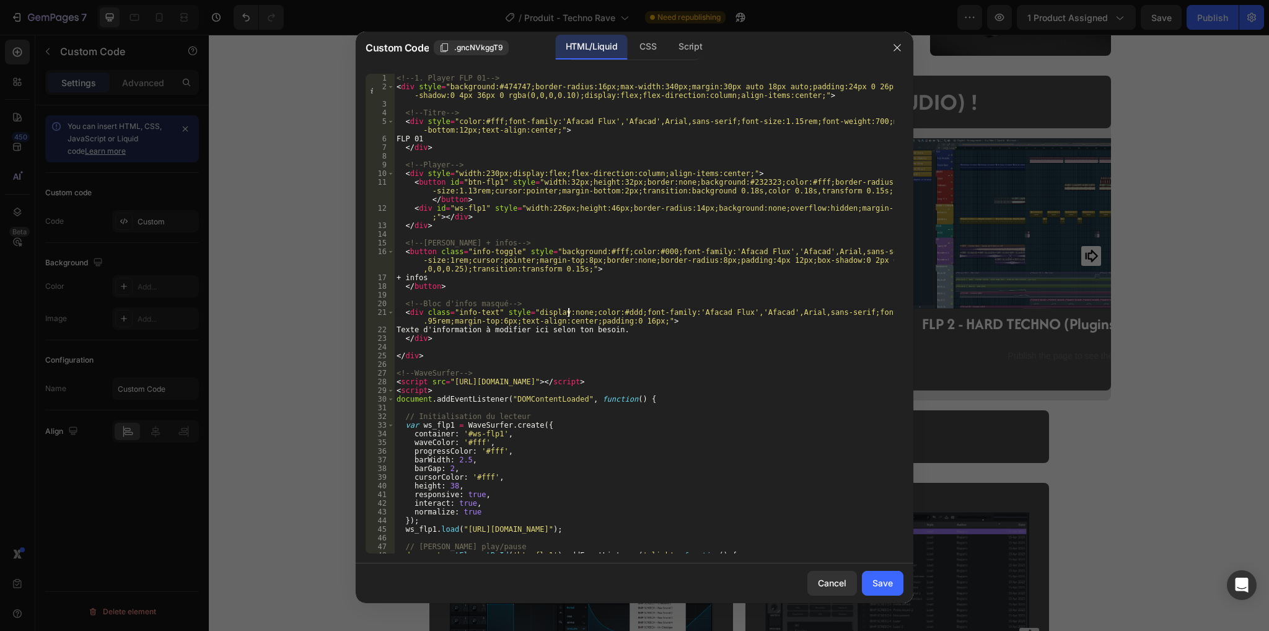
click at [568, 310] on div "<!-- 1. Player FLP 01 --> < div style = "background:#474747;border-radius:16px;…" at bounding box center [644, 322] width 500 height 497
type textarea "</script>"
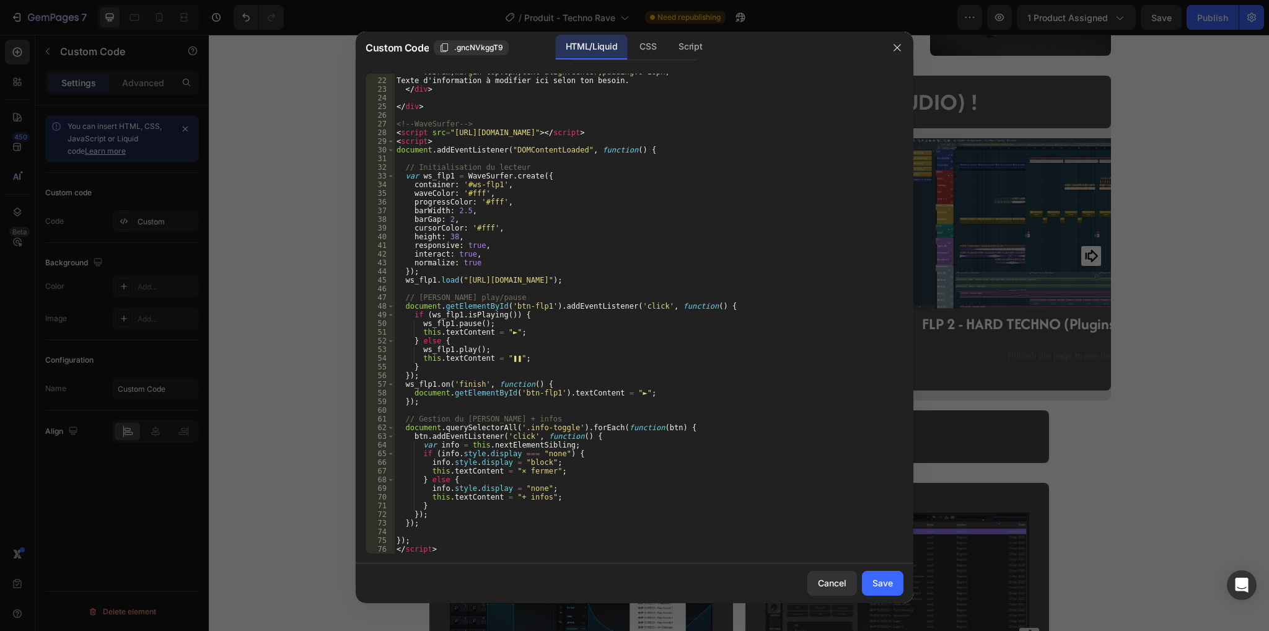
scroll to position [0, 0]
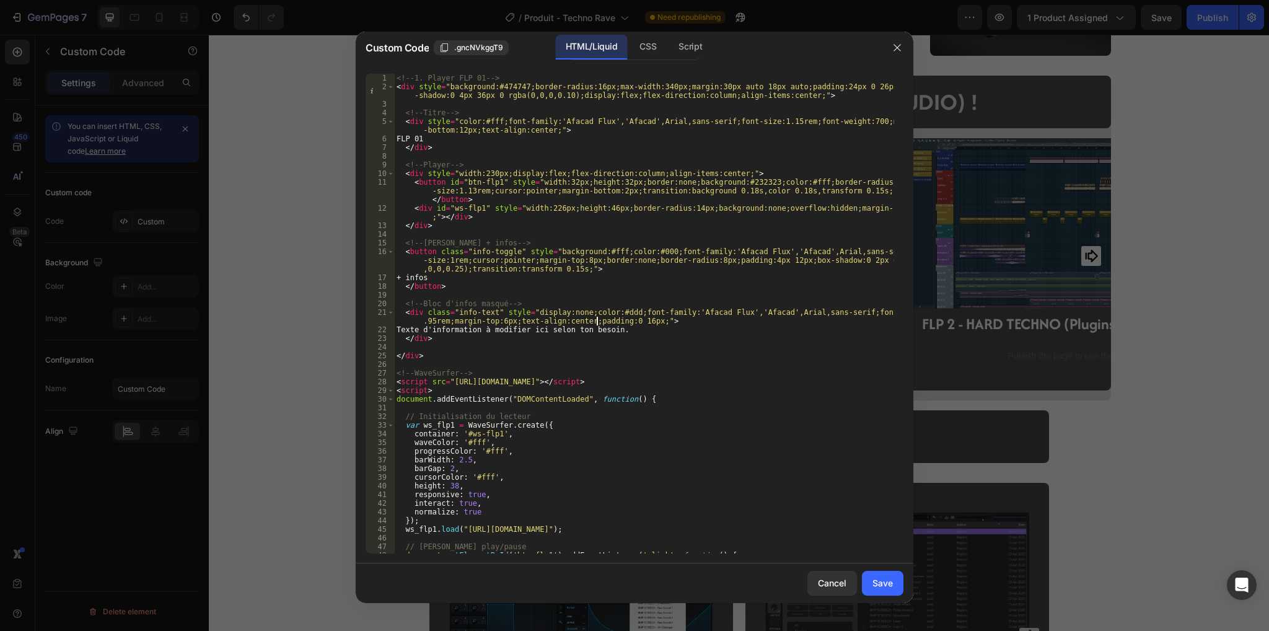
click at [595, 323] on div "<!-- 1. Player FLP 01 --> < div style = "background:#474747;border-radius:16px;…" at bounding box center [644, 322] width 500 height 497
type textarea "</script>"
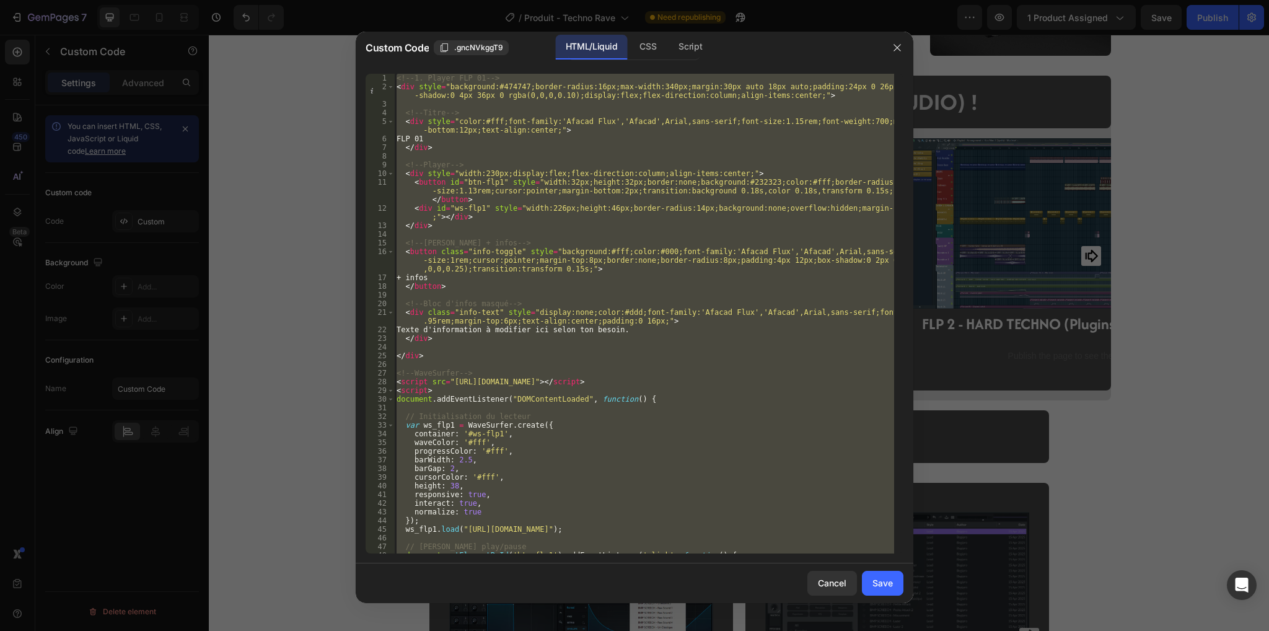
paste textarea
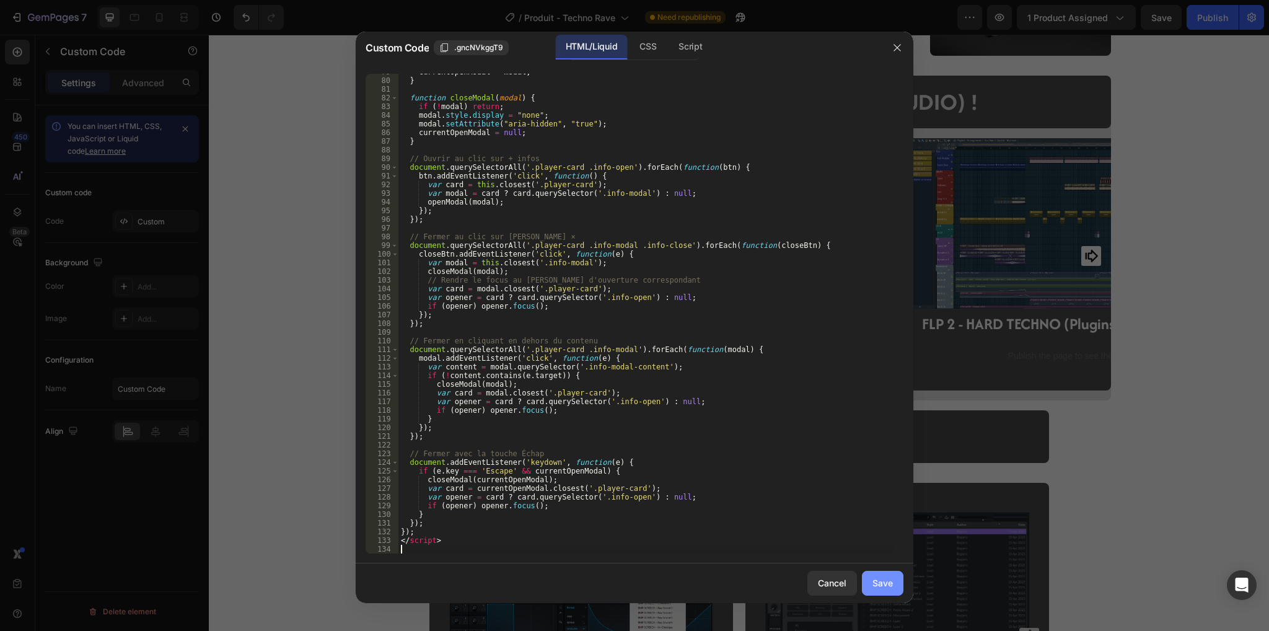
click at [887, 589] on div "Save" at bounding box center [882, 582] width 20 height 13
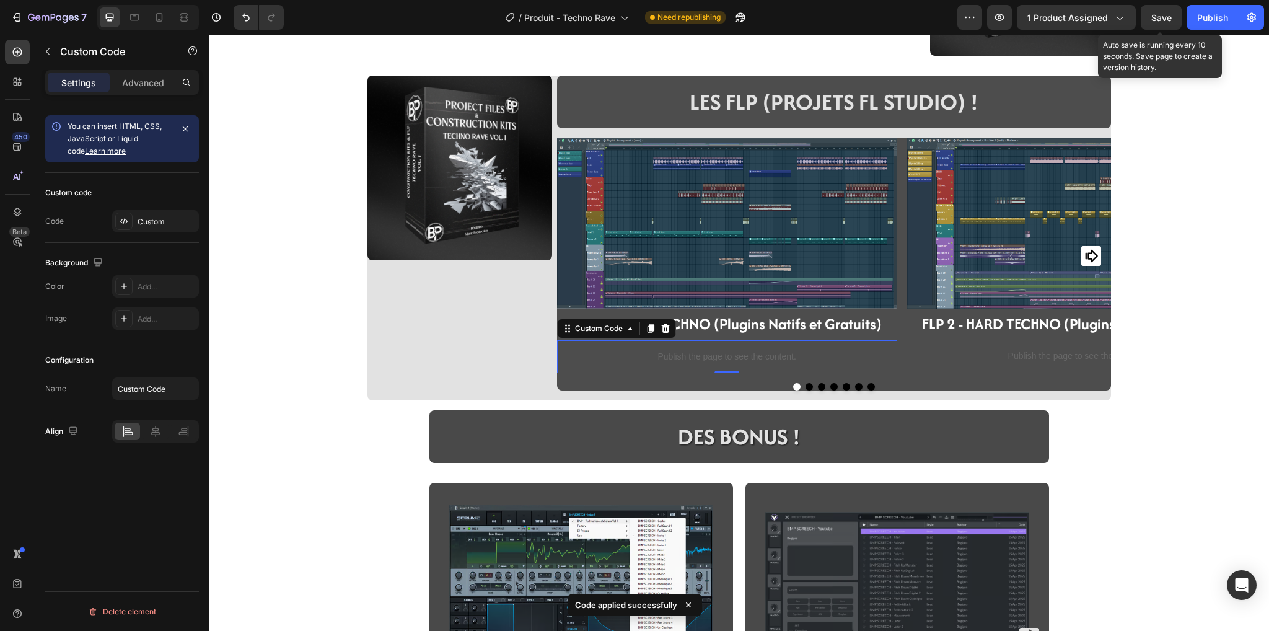
click at [1156, 17] on span "Save" at bounding box center [1161, 17] width 20 height 11
click at [1006, 16] on icon "button" at bounding box center [999, 17] width 12 height 12
